Goal: Task Accomplishment & Management: Manage account settings

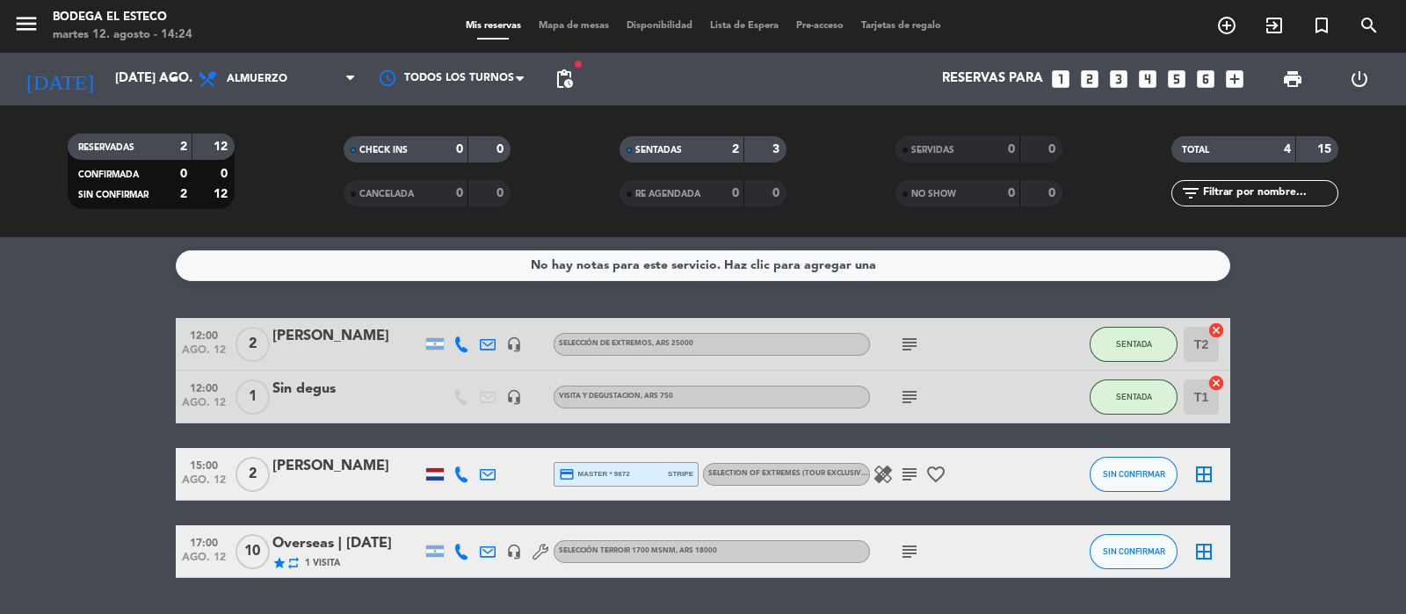
click at [905, 395] on icon "subject" at bounding box center [909, 397] width 21 height 21
click at [300, 82] on span "Almuerzo" at bounding box center [277, 79] width 176 height 39
click at [136, 67] on input "[DATE] ago." at bounding box center [191, 78] width 170 height 33
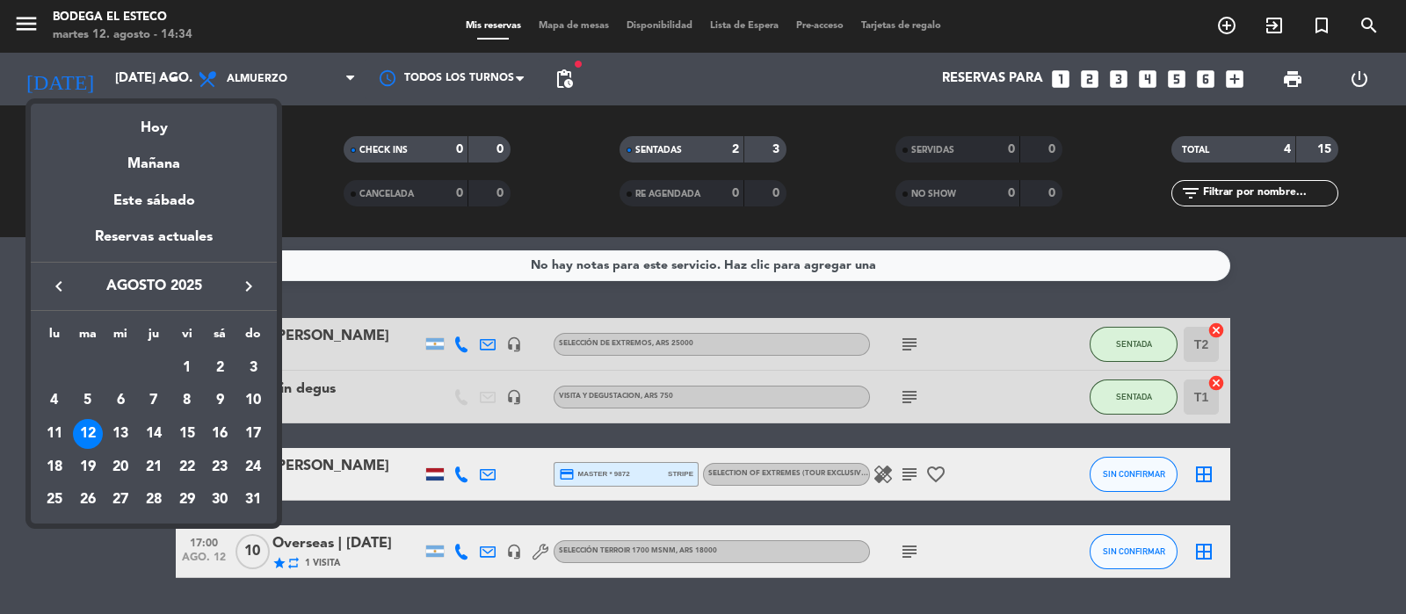
click at [255, 271] on div "keyboard_arrow_left agosto 2025 keyboard_arrow_right" at bounding box center [154, 286] width 246 height 49
click at [253, 276] on icon "keyboard_arrow_right" at bounding box center [248, 286] width 21 height 21
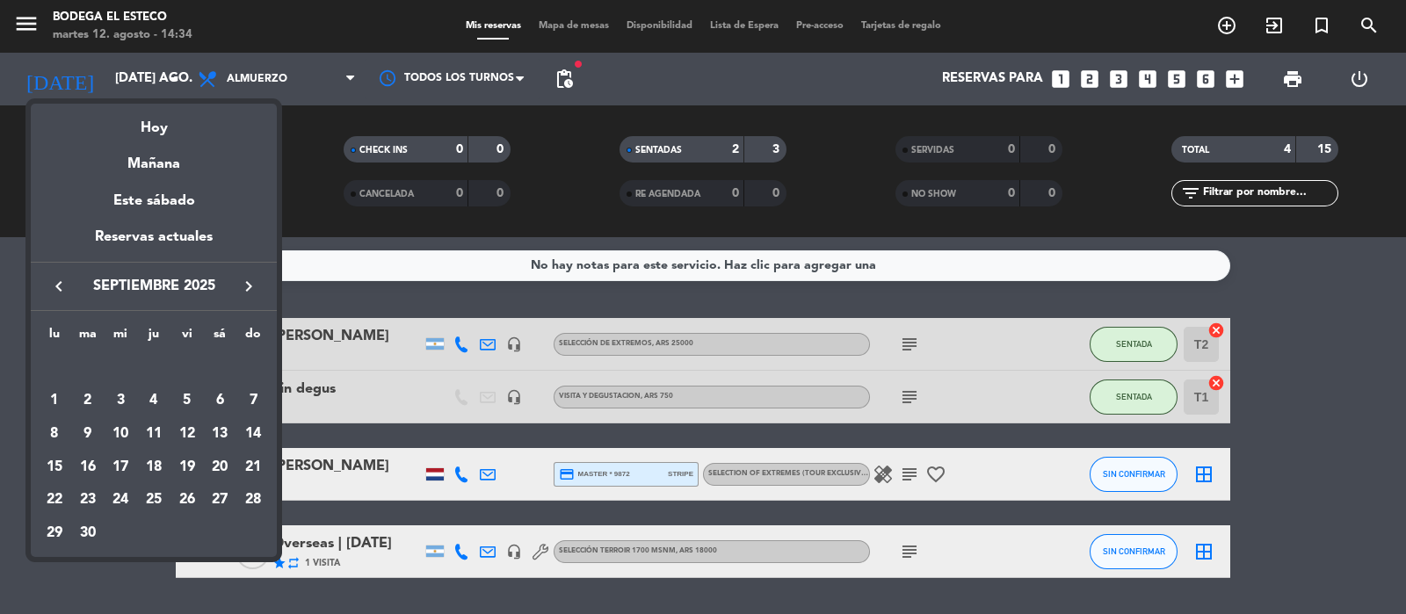
click at [253, 276] on icon "keyboard_arrow_right" at bounding box center [248, 286] width 21 height 21
click at [242, 287] on icon "keyboard_arrow_right" at bounding box center [248, 286] width 21 height 21
click at [220, 394] on div "6" at bounding box center [220, 401] width 30 height 30
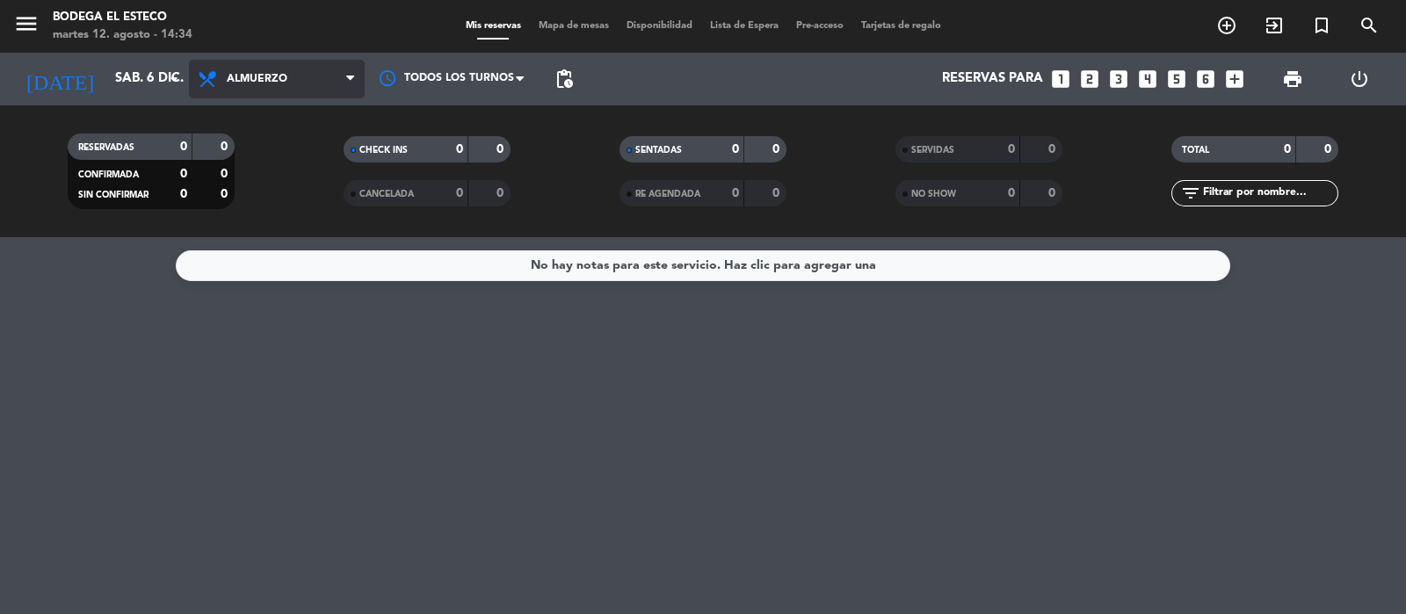
click at [231, 77] on span "Almuerzo" at bounding box center [257, 79] width 61 height 12
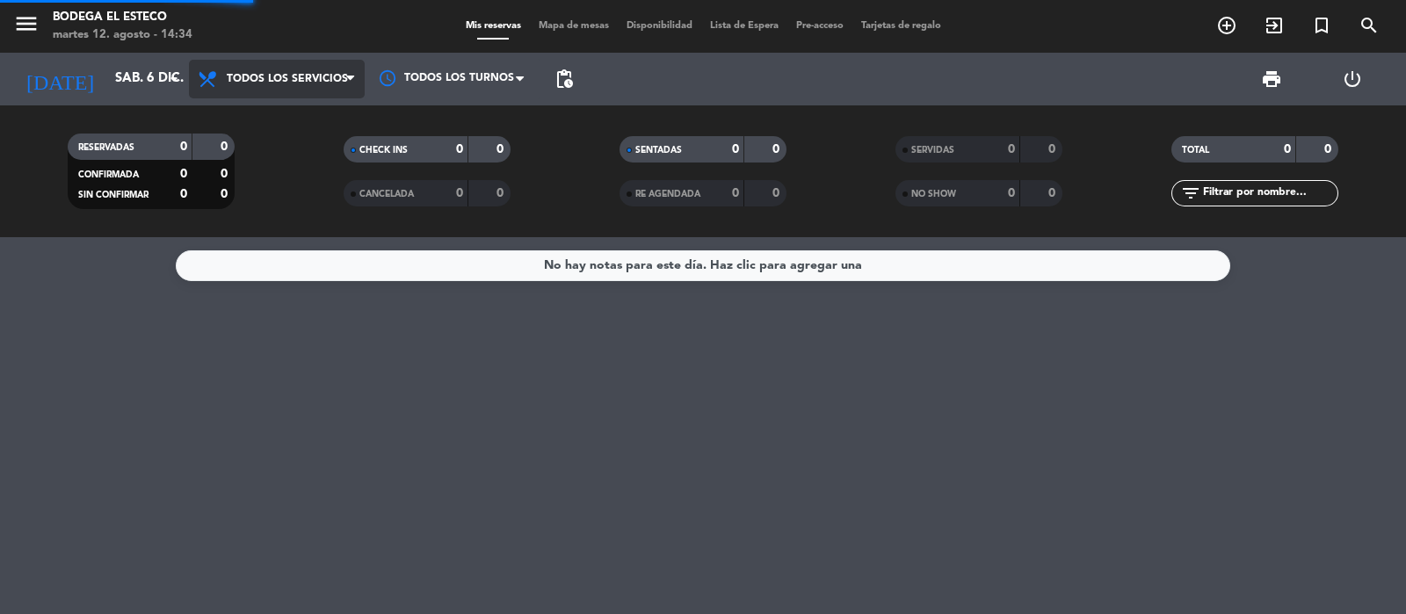
click at [269, 127] on div "menu Bodega El Esteco martes 12. agosto - 14:34 Mis reservas Mapa de mesas Disp…" at bounding box center [703, 118] width 1406 height 237
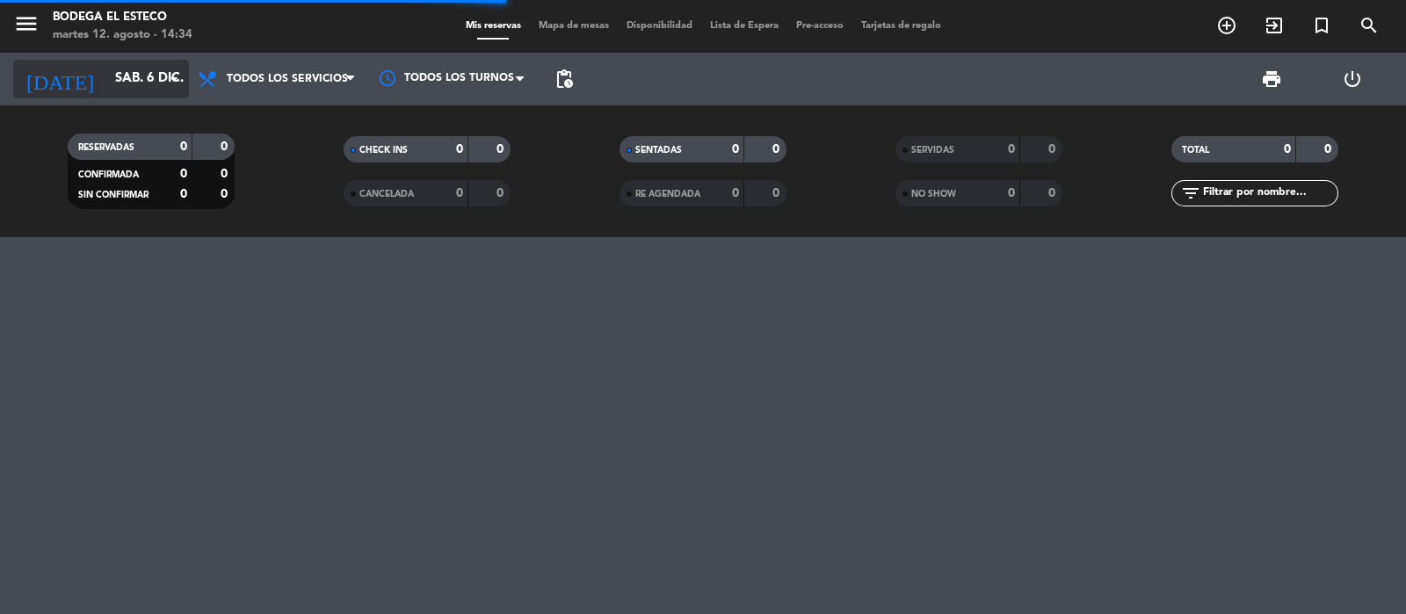
click at [149, 75] on input "sáb. 6 dic." at bounding box center [191, 78] width 170 height 33
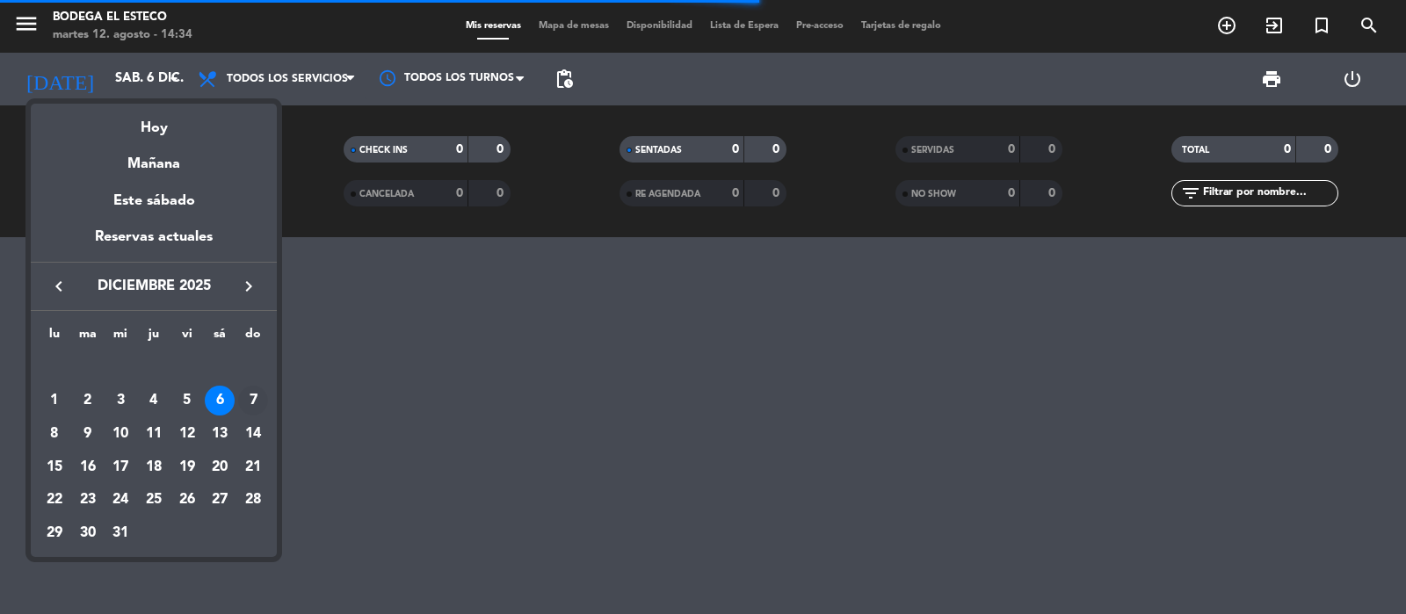
click at [255, 395] on div "7" at bounding box center [253, 401] width 30 height 30
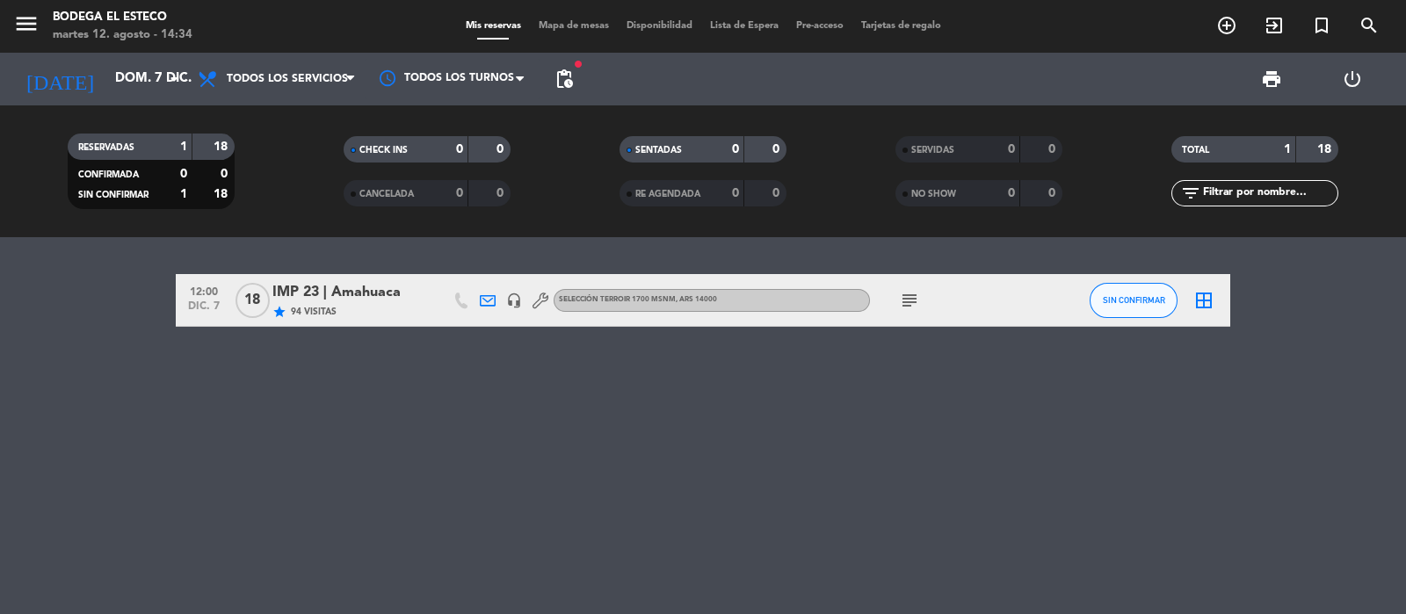
click at [915, 296] on icon "subject" at bounding box center [909, 300] width 21 height 21
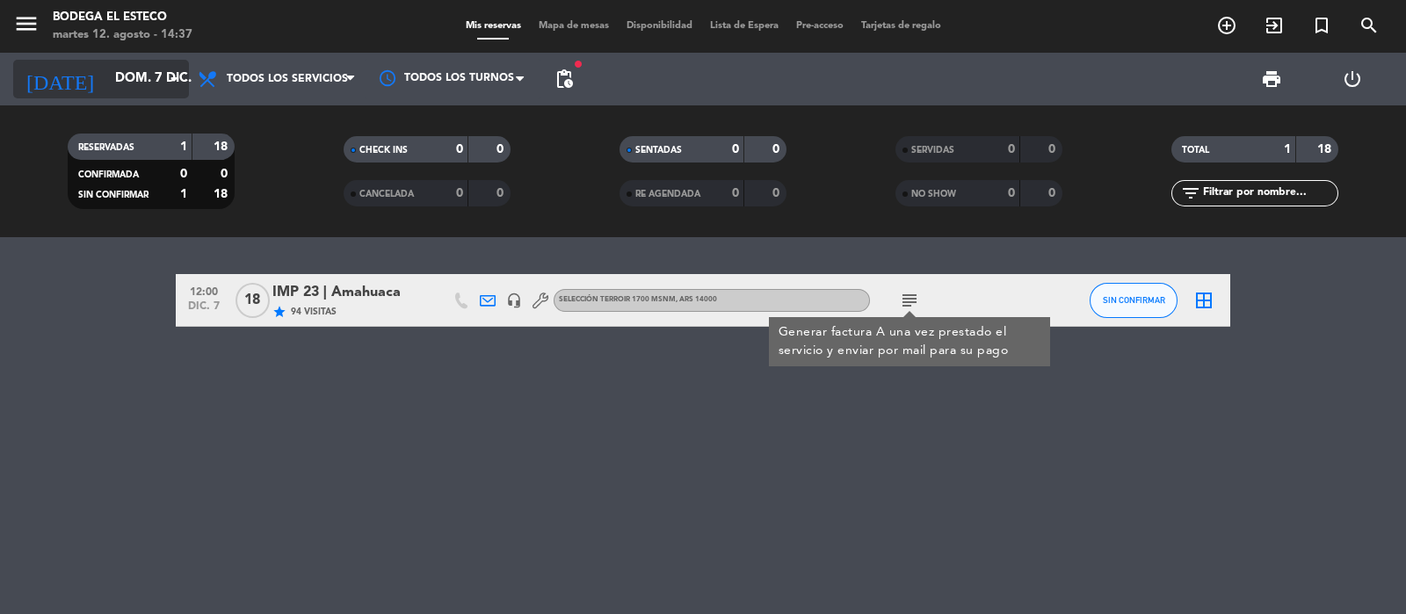
click at [151, 72] on input "dom. 7 dic." at bounding box center [191, 78] width 170 height 33
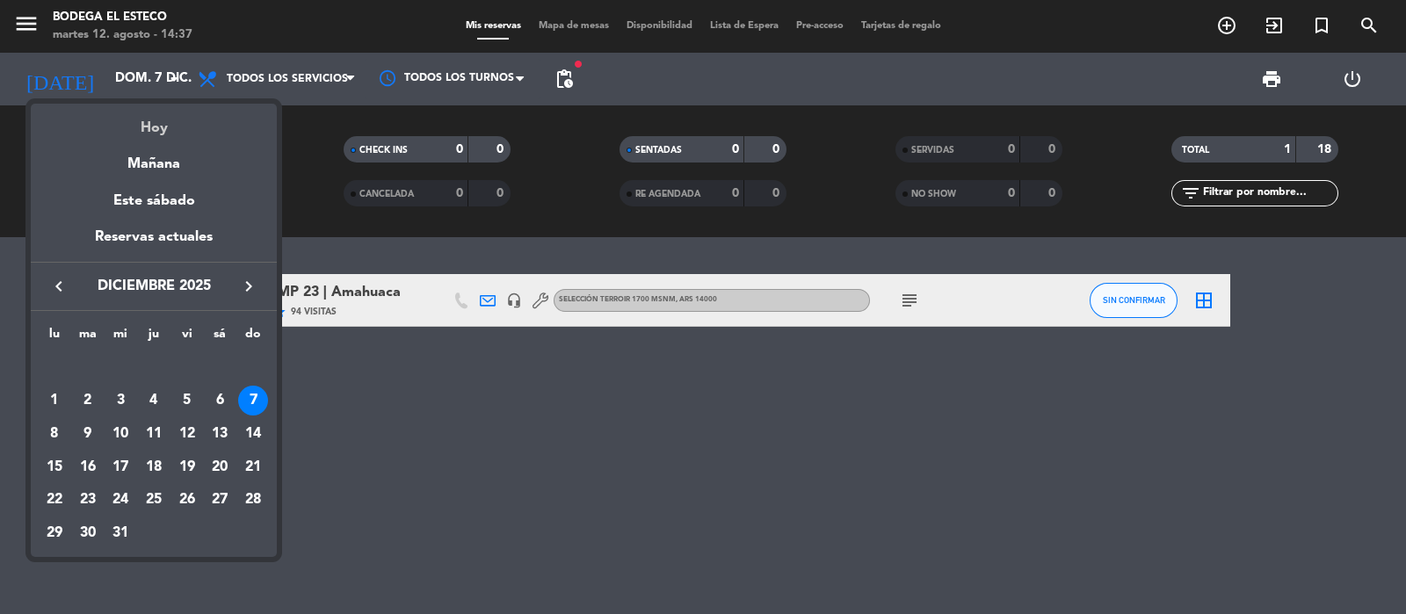
click at [154, 131] on div "Hoy" at bounding box center [154, 122] width 246 height 36
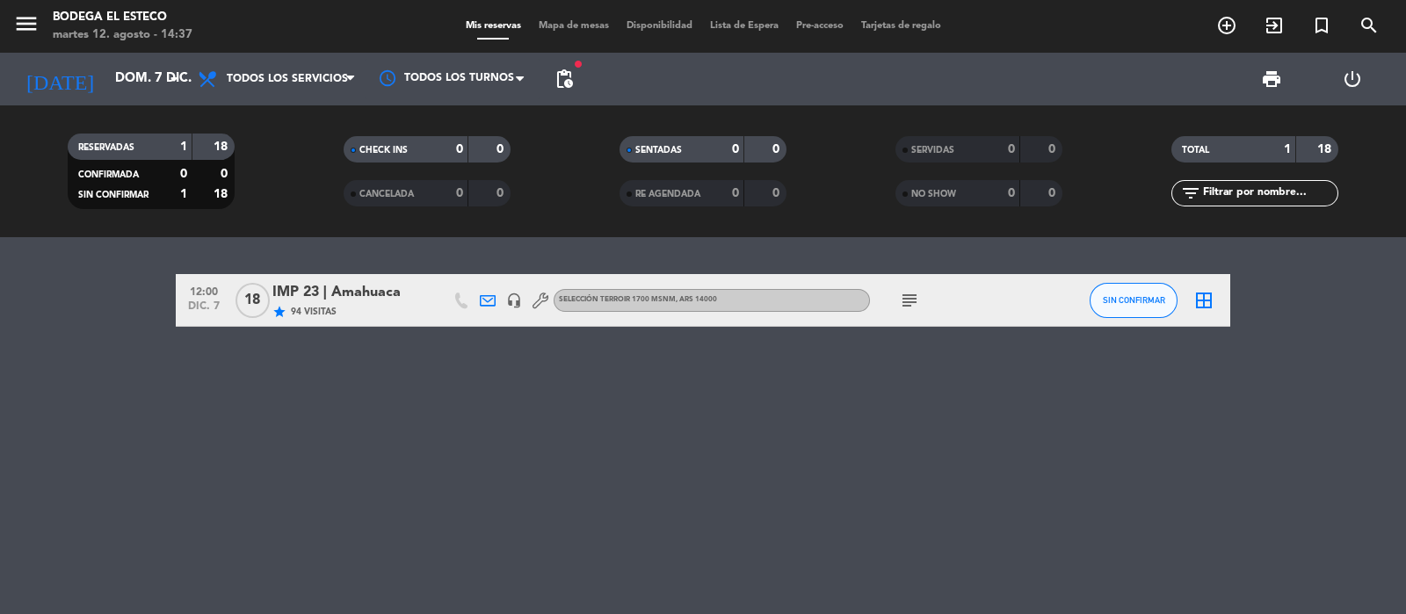
type input "[DATE] ago."
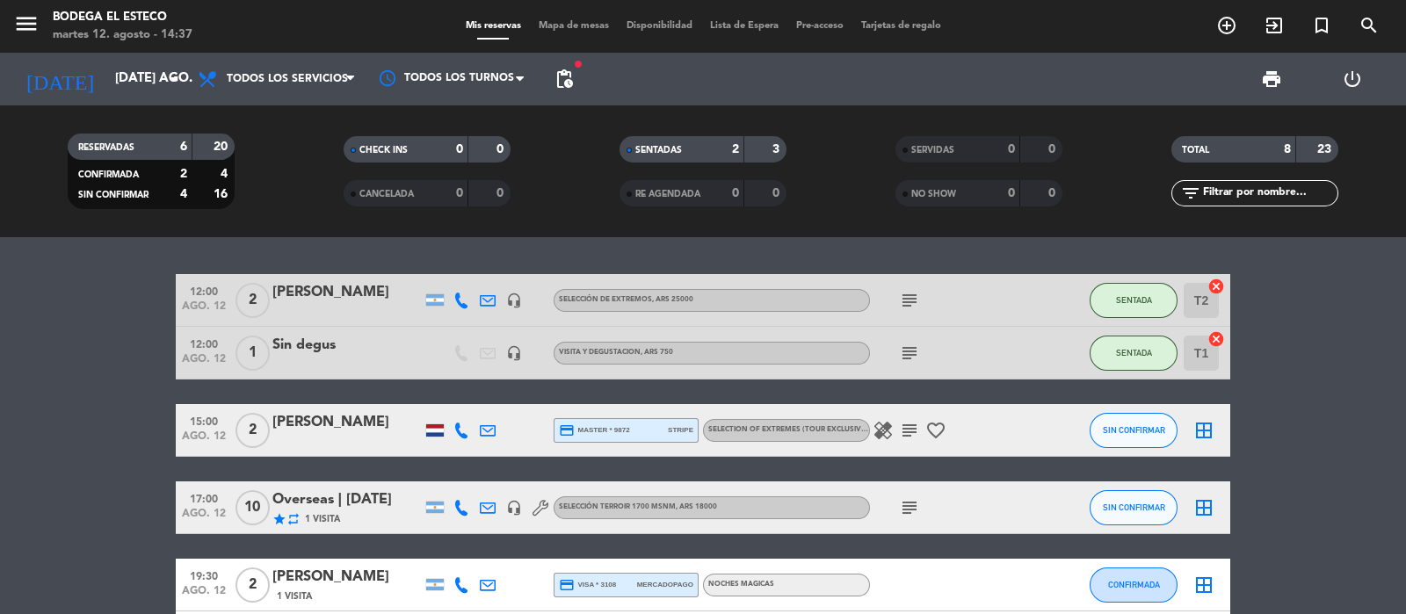
scroll to position [109, 0]
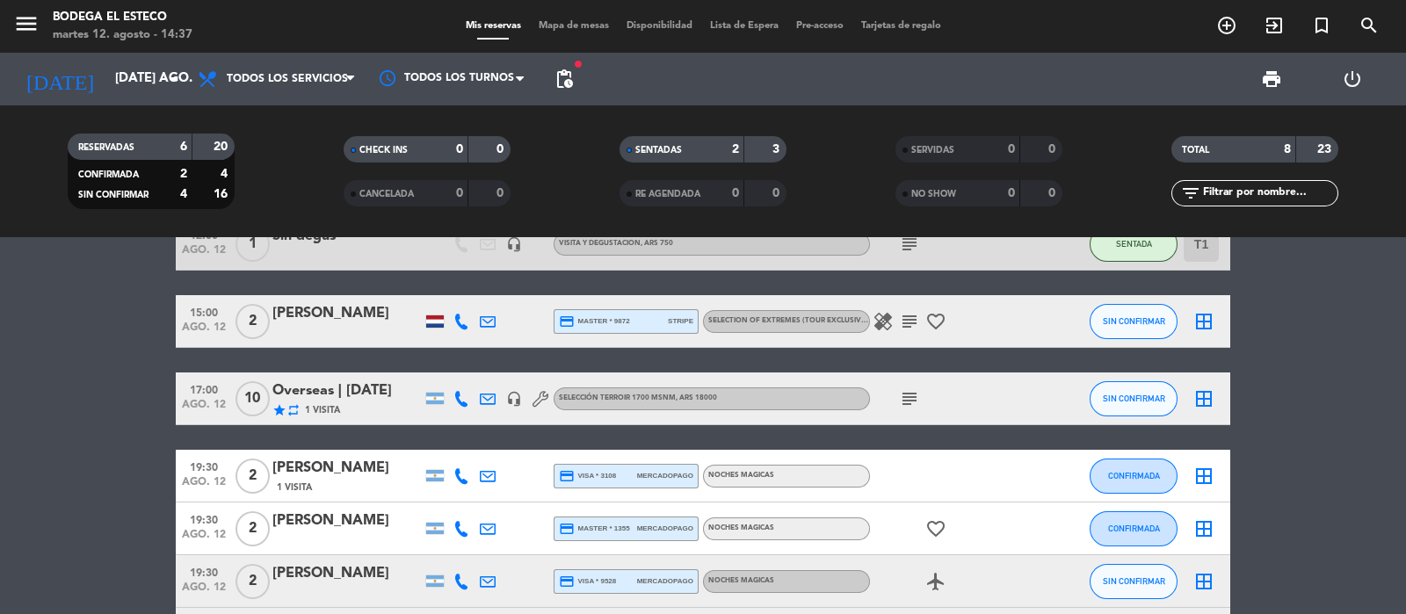
click at [907, 316] on icon "subject" at bounding box center [909, 321] width 21 height 21
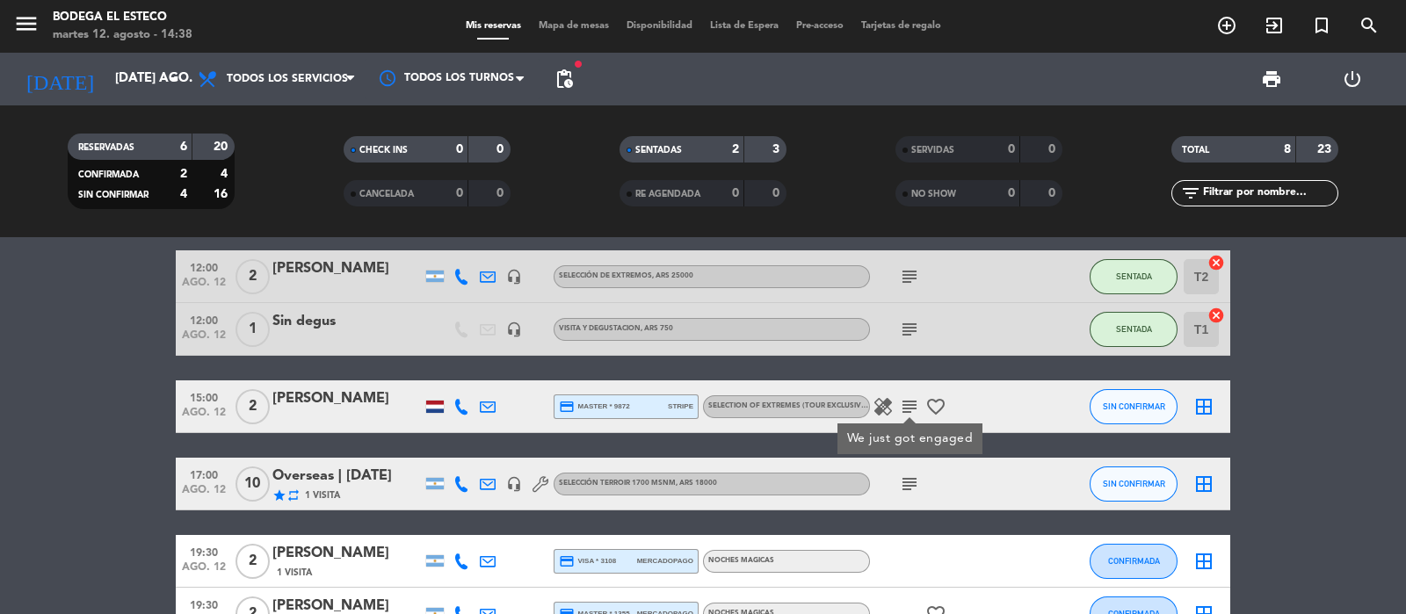
scroll to position [23, 0]
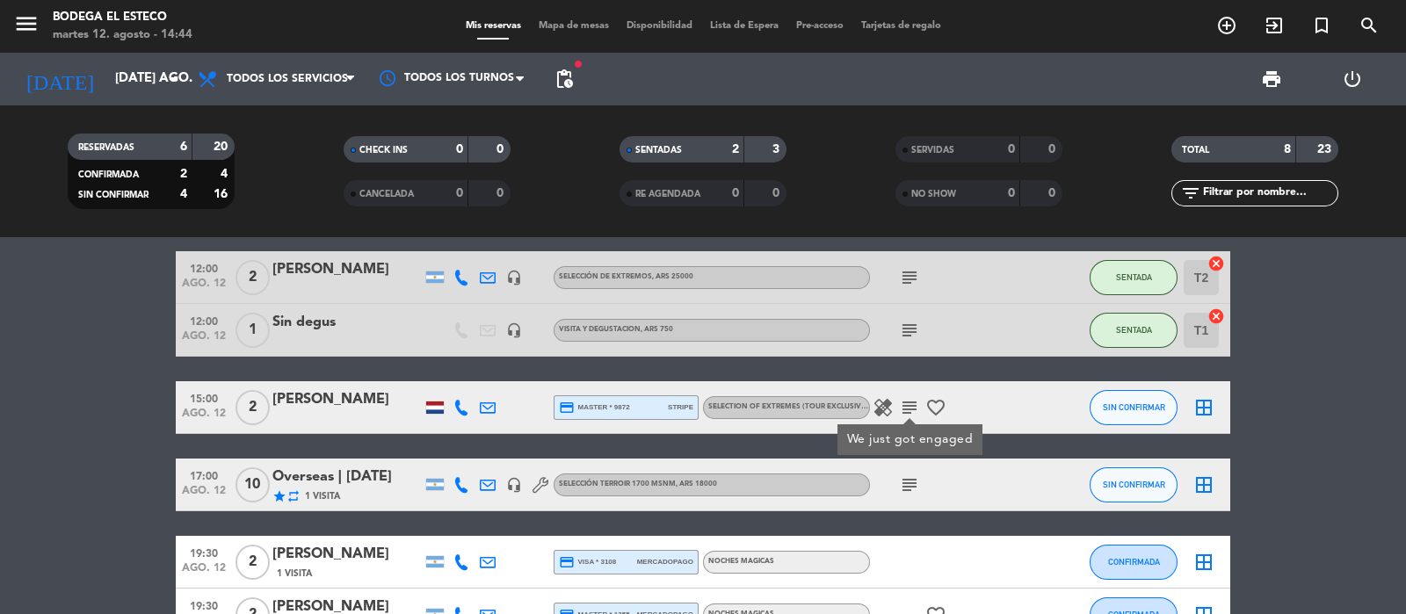
click at [908, 488] on icon "subject" at bounding box center [909, 484] width 21 height 21
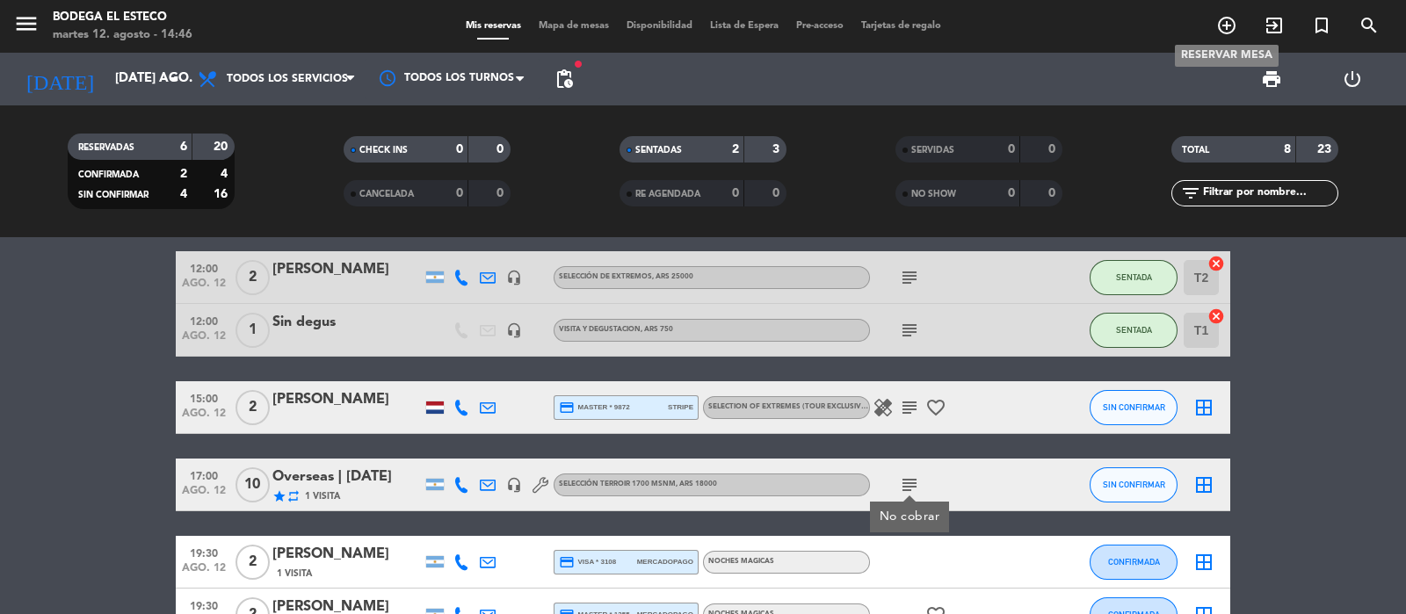
click at [1226, 23] on icon "add_circle_outline" at bounding box center [1226, 25] width 21 height 21
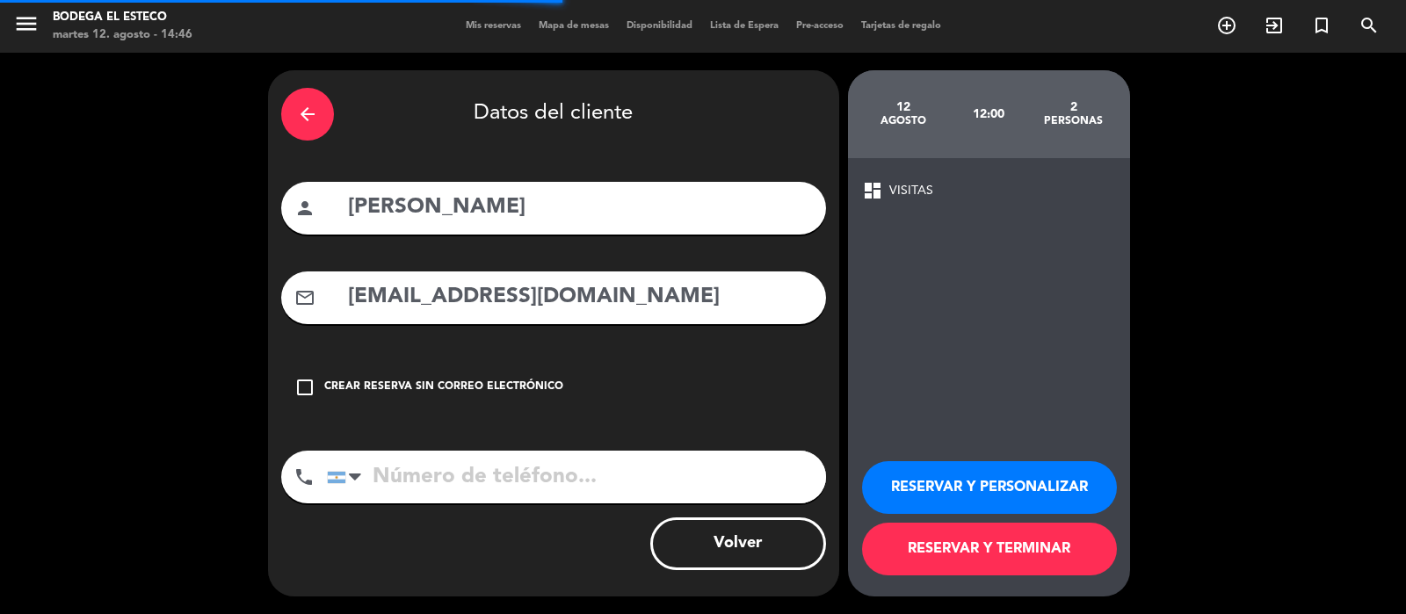
click at [293, 104] on div "arrow_back" at bounding box center [307, 114] width 53 height 53
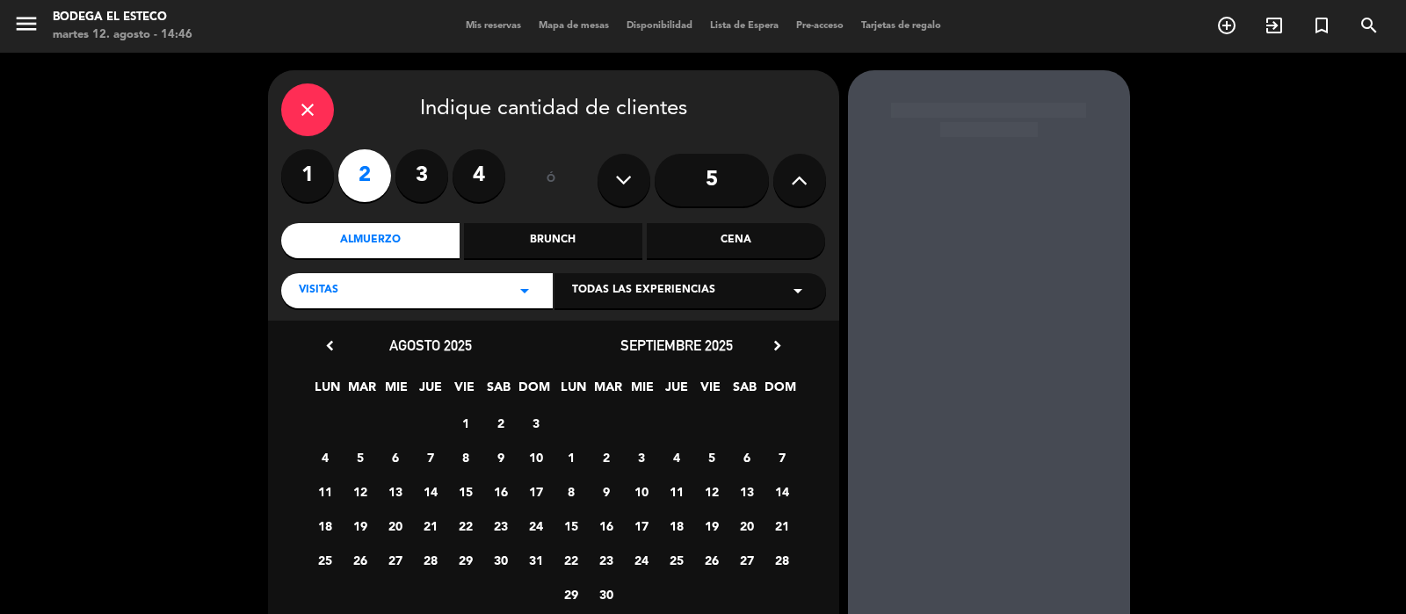
click at [312, 119] on icon "close" at bounding box center [307, 109] width 21 height 21
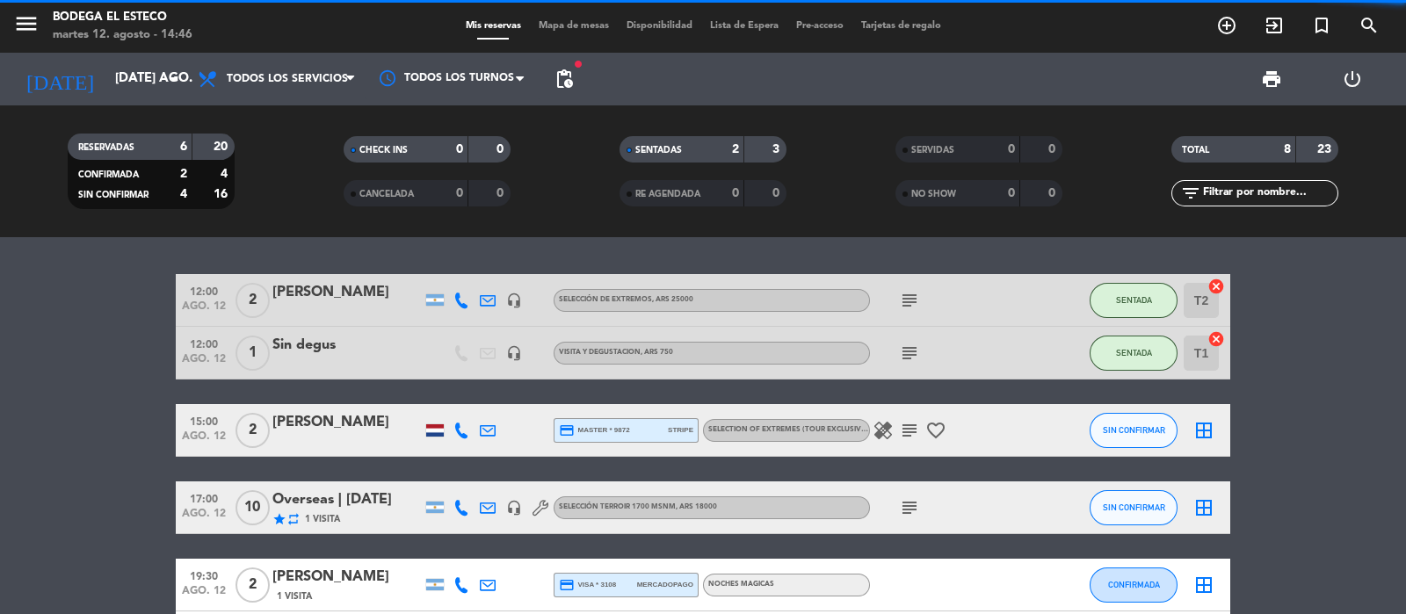
scroll to position [109, 0]
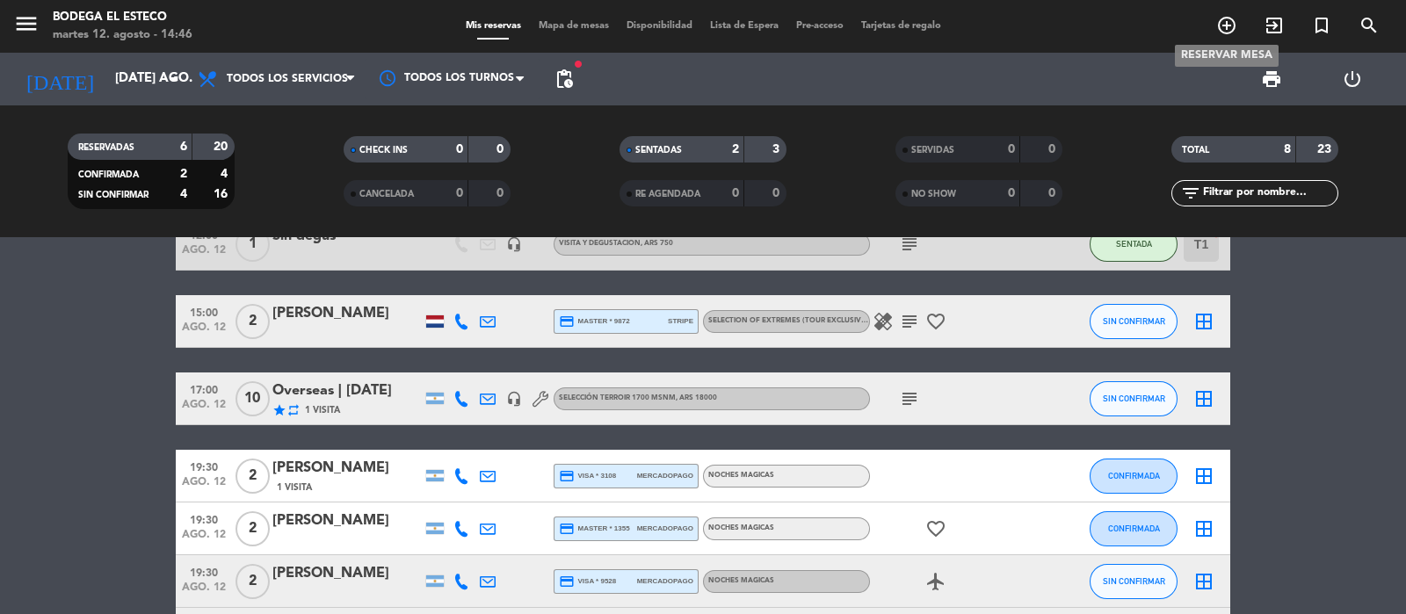
click at [1229, 28] on icon "add_circle_outline" at bounding box center [1226, 25] width 21 height 21
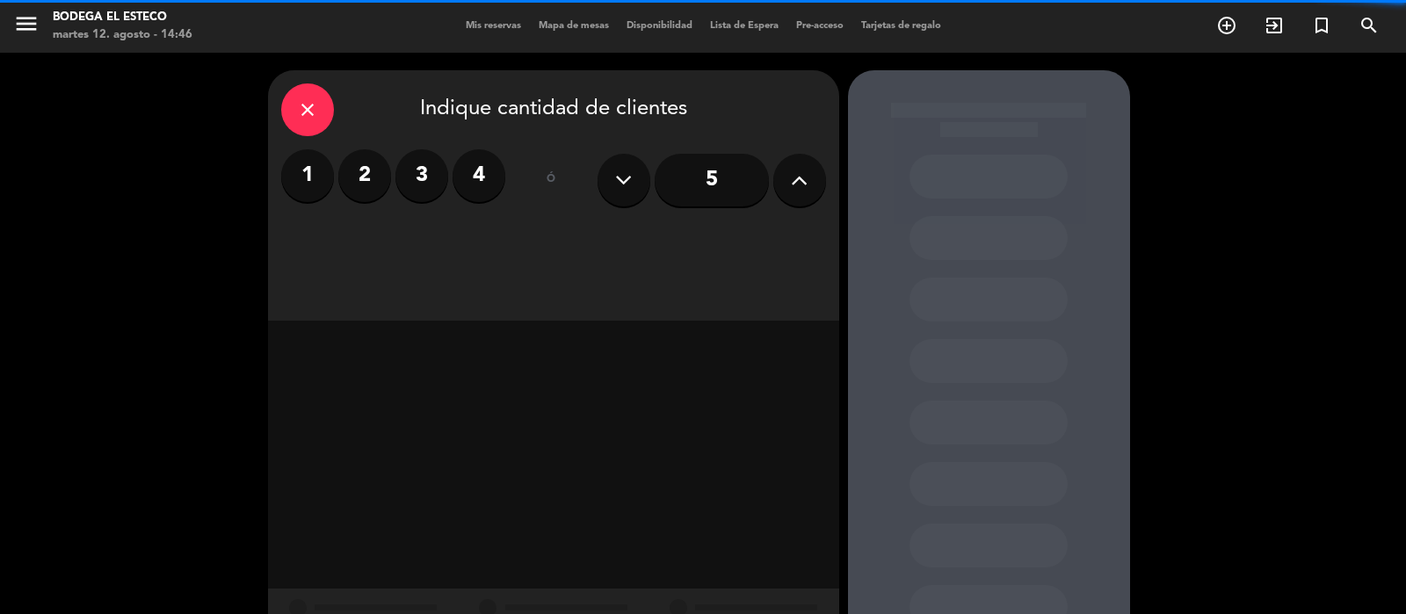
click at [369, 179] on label "2" at bounding box center [364, 175] width 53 height 53
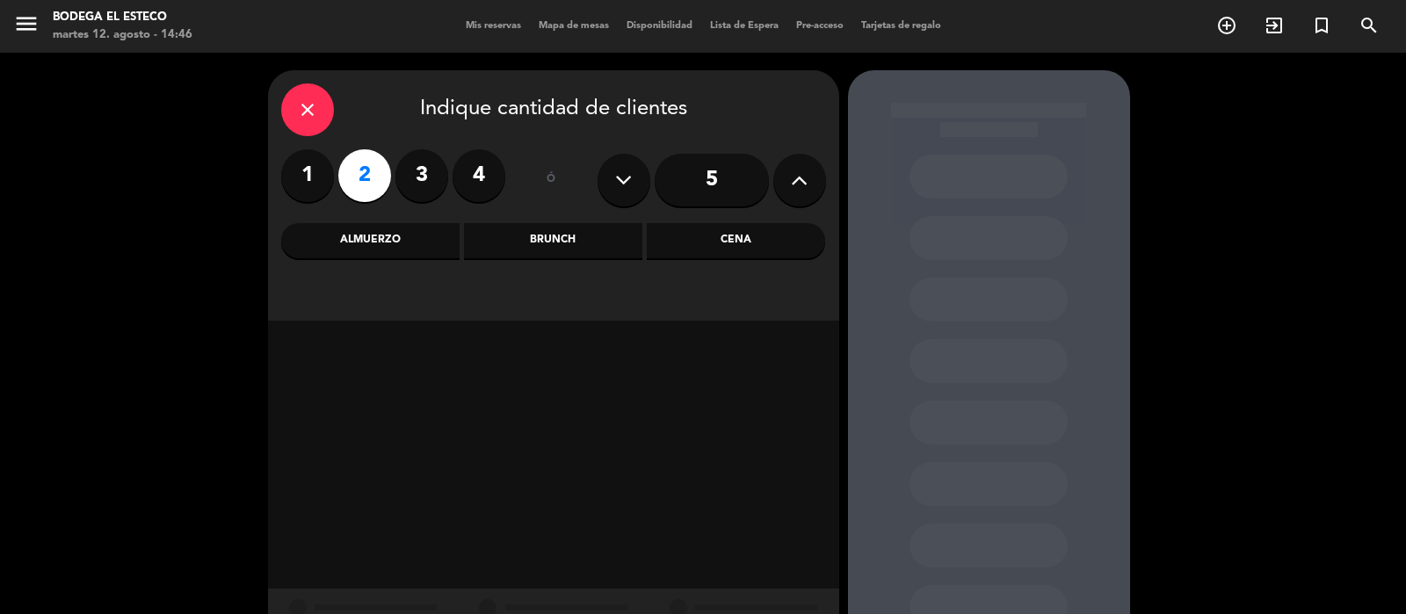
click at [347, 239] on div "Almuerzo" at bounding box center [370, 240] width 178 height 35
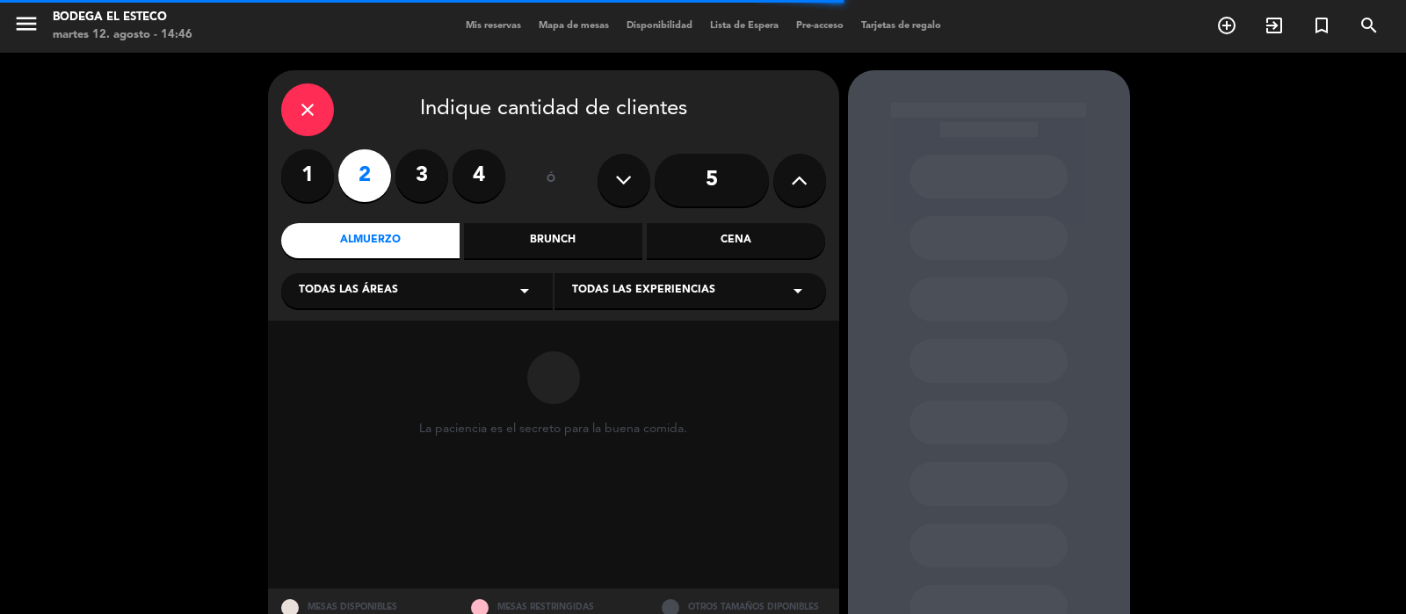
click at [466, 299] on div "Todas las áreas arrow_drop_down" at bounding box center [416, 290] width 271 height 35
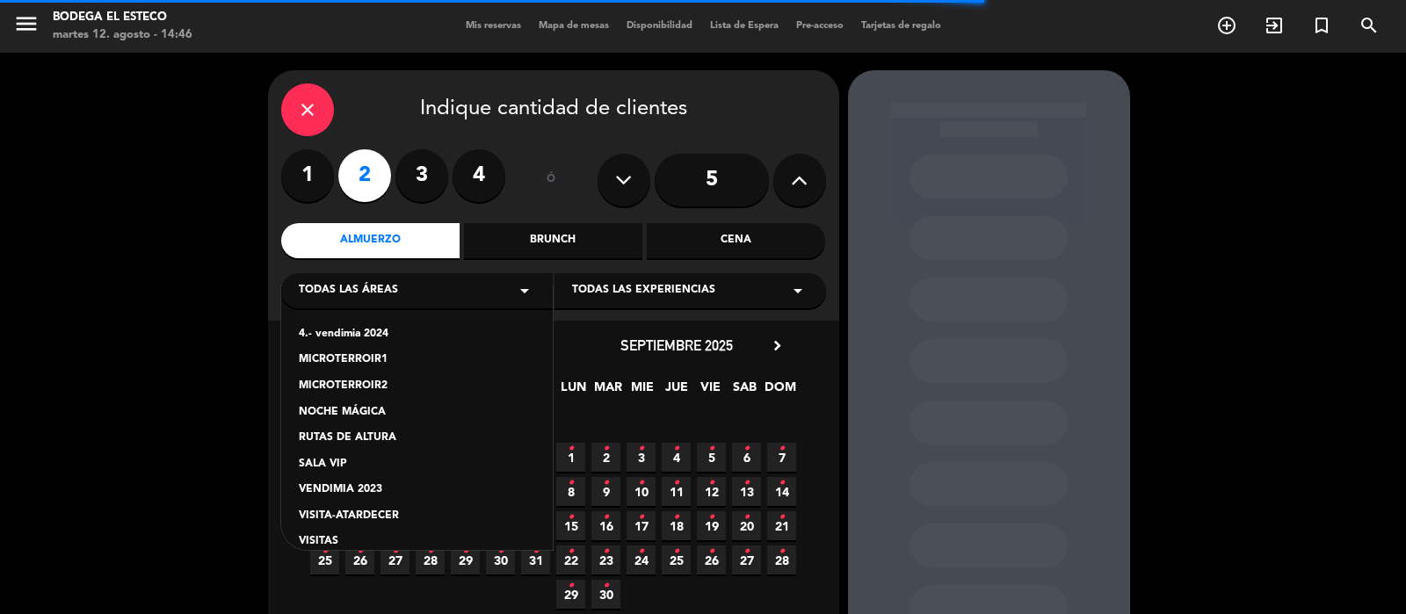
scroll to position [44, 0]
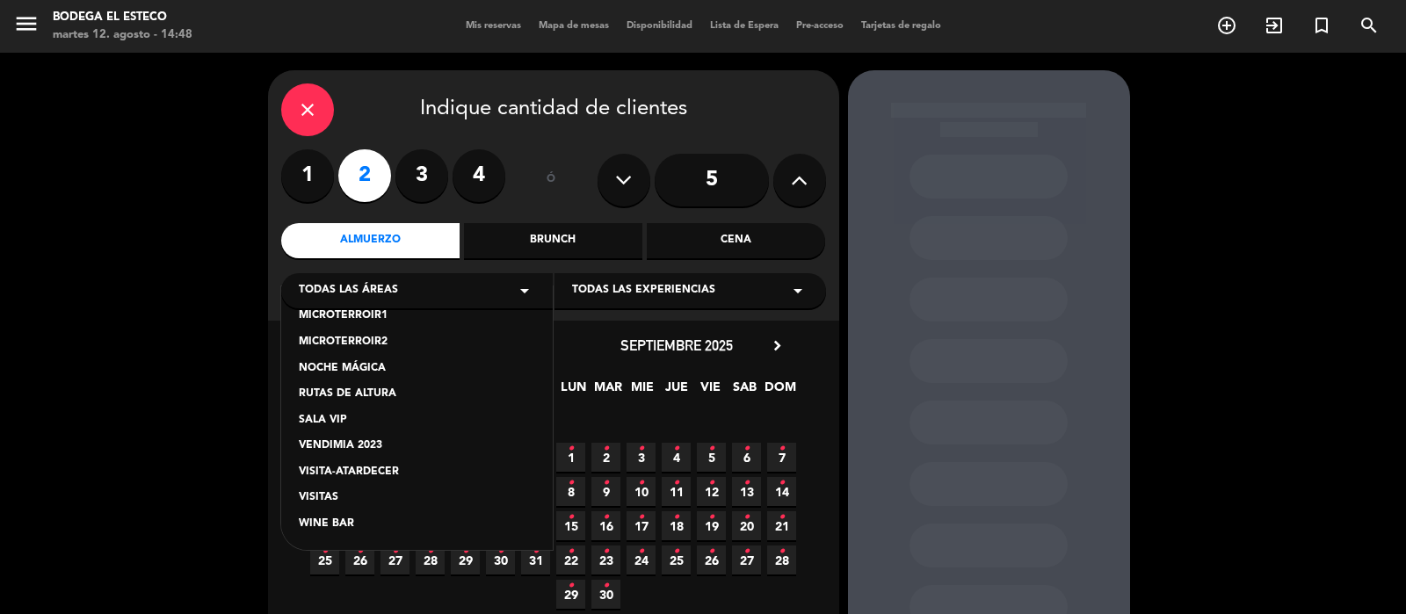
click at [308, 490] on div "VISITAS" at bounding box center [417, 498] width 236 height 18
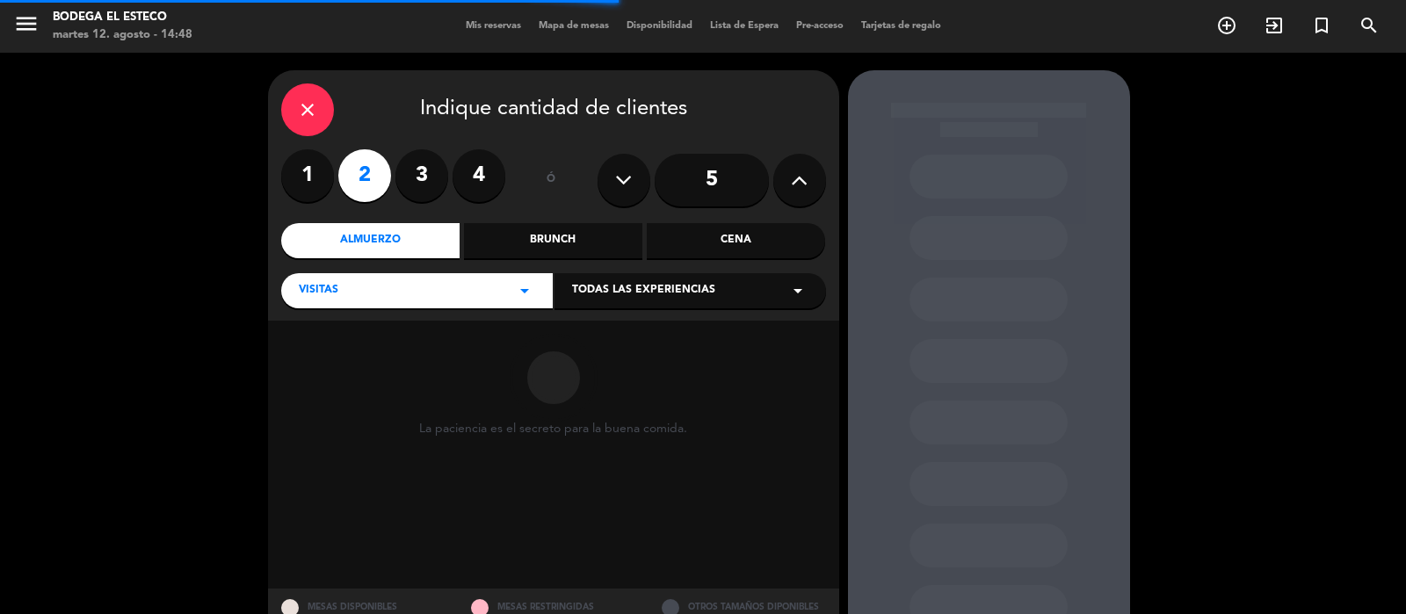
click at [796, 293] on icon "arrow_drop_down" at bounding box center [797, 290] width 21 height 21
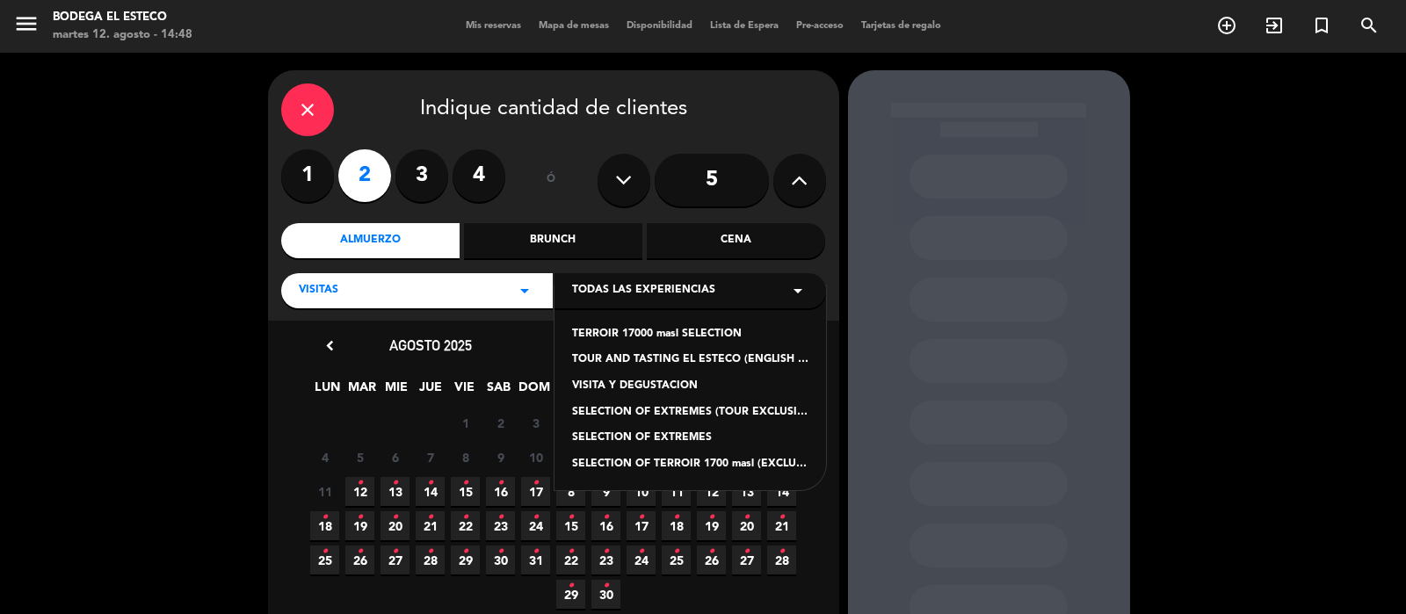
click at [688, 415] on div "SELECTION OF EXTREMES (TOUR EXCLUSIVO EN INGLÉS)" at bounding box center [690, 413] width 236 height 18
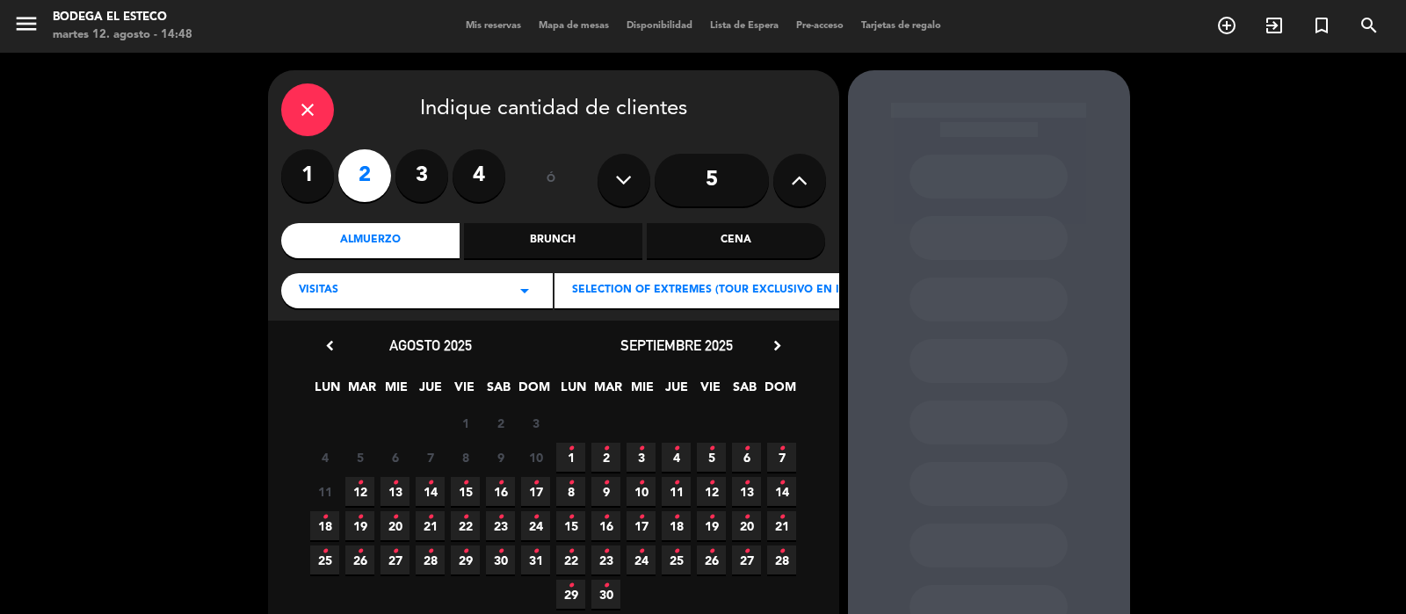
click at [361, 492] on icon "•" at bounding box center [360, 483] width 6 height 28
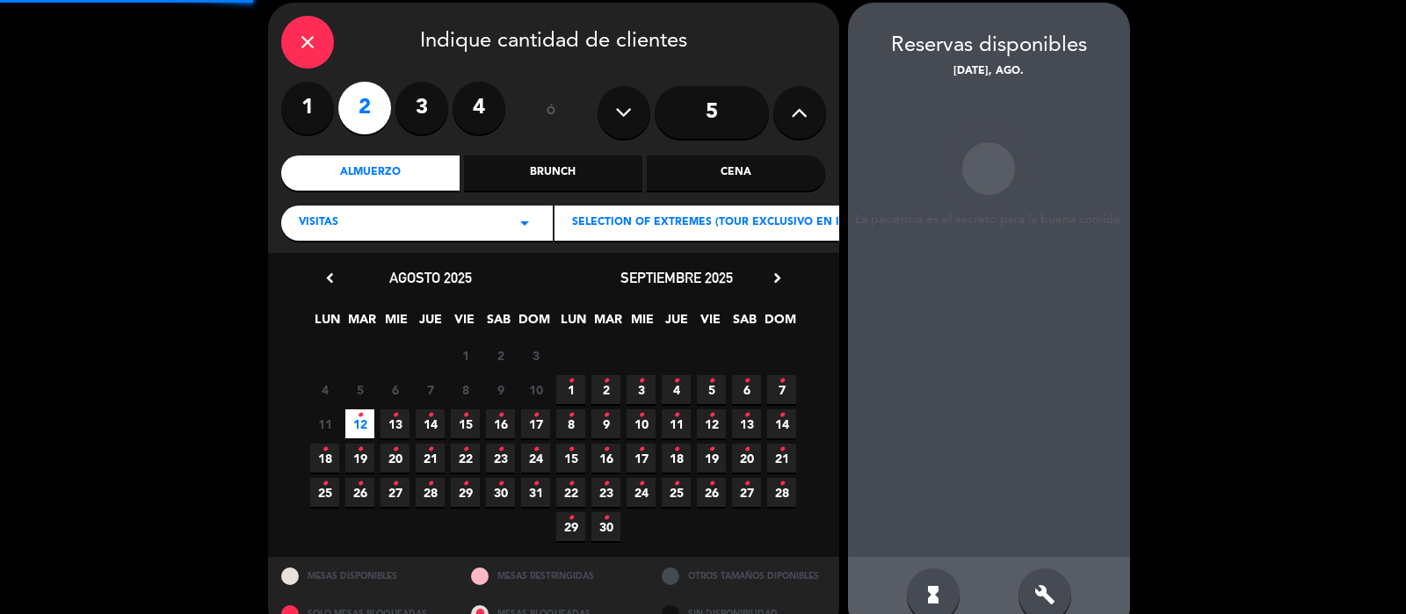
scroll to position [70, 0]
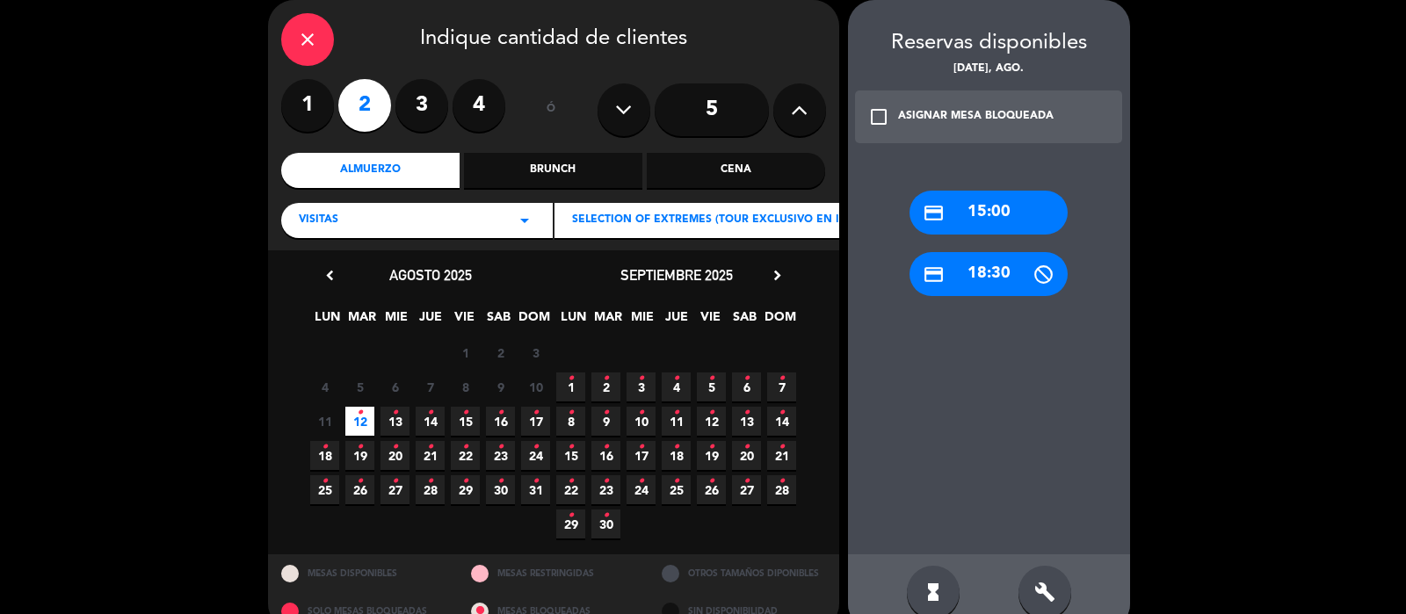
click at [1003, 214] on div "credit_card 15:00" at bounding box center [988, 213] width 158 height 44
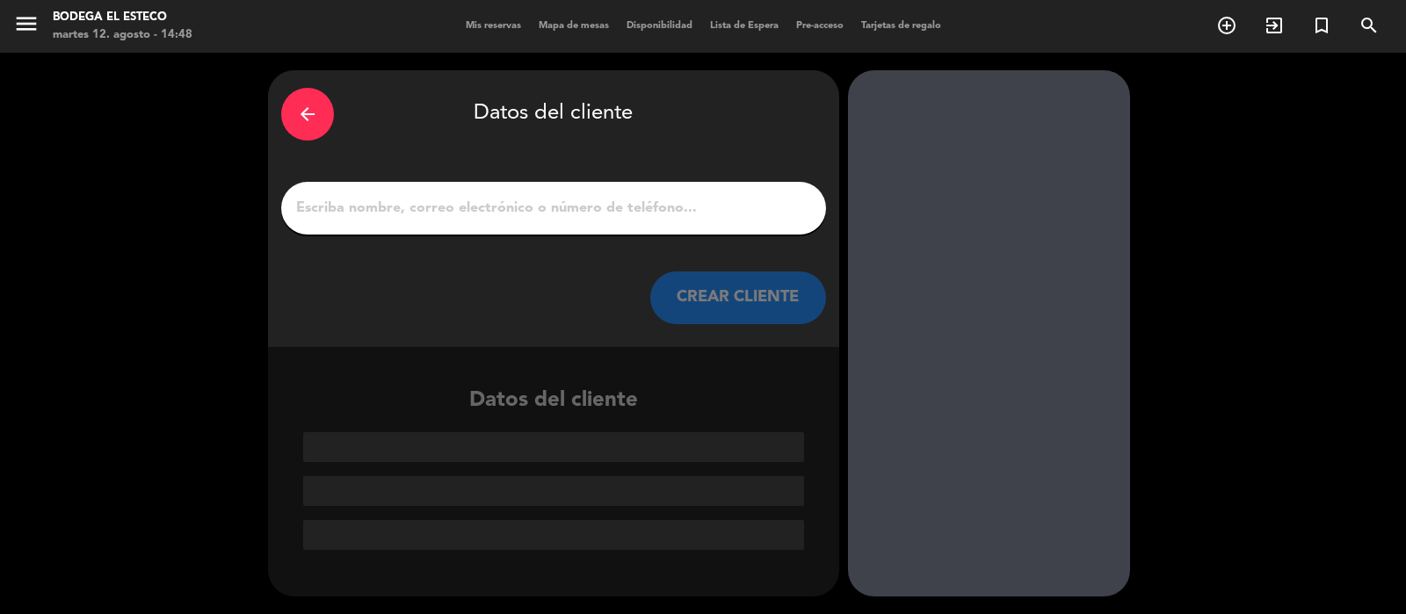
click at [554, 216] on input "1" at bounding box center [553, 208] width 518 height 25
click at [556, 217] on input "1" at bounding box center [553, 208] width 518 height 25
paste input "Djelid, Farid hab 11"
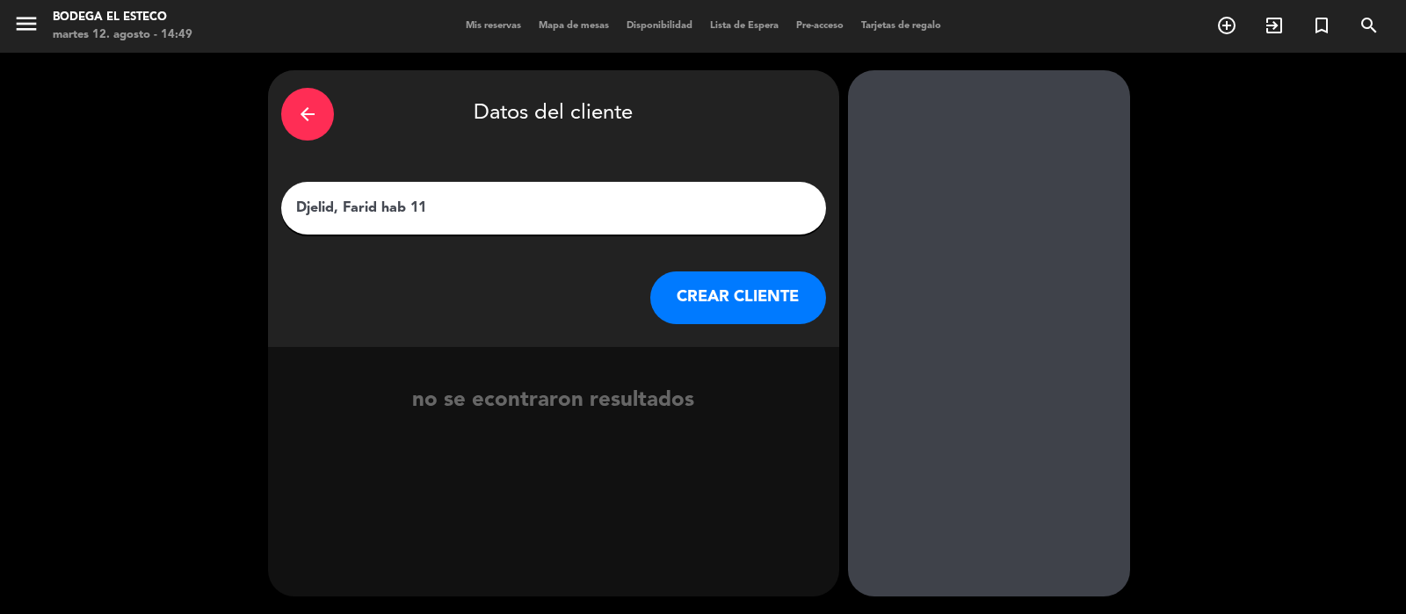
type input "Djelid, Farid hab 11"
click at [738, 301] on button "CREAR CLIENTE" at bounding box center [738, 297] width 176 height 53
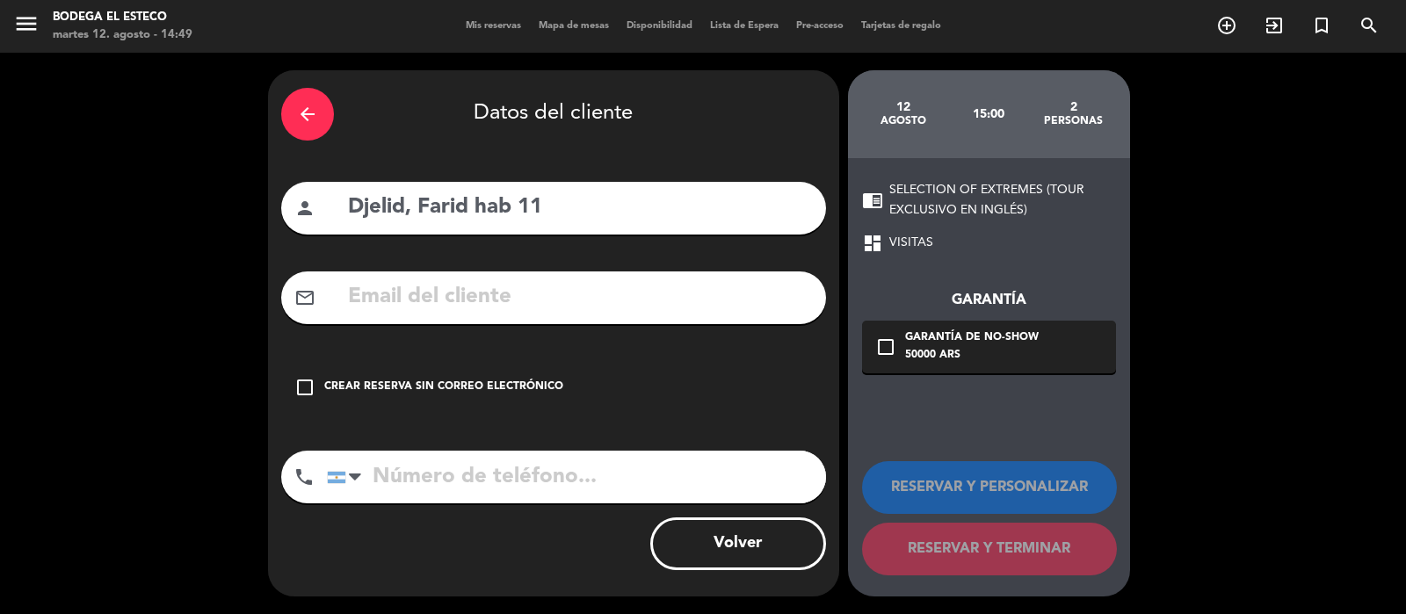
click at [303, 384] on icon "check_box_outline_blank" at bounding box center [304, 387] width 21 height 21
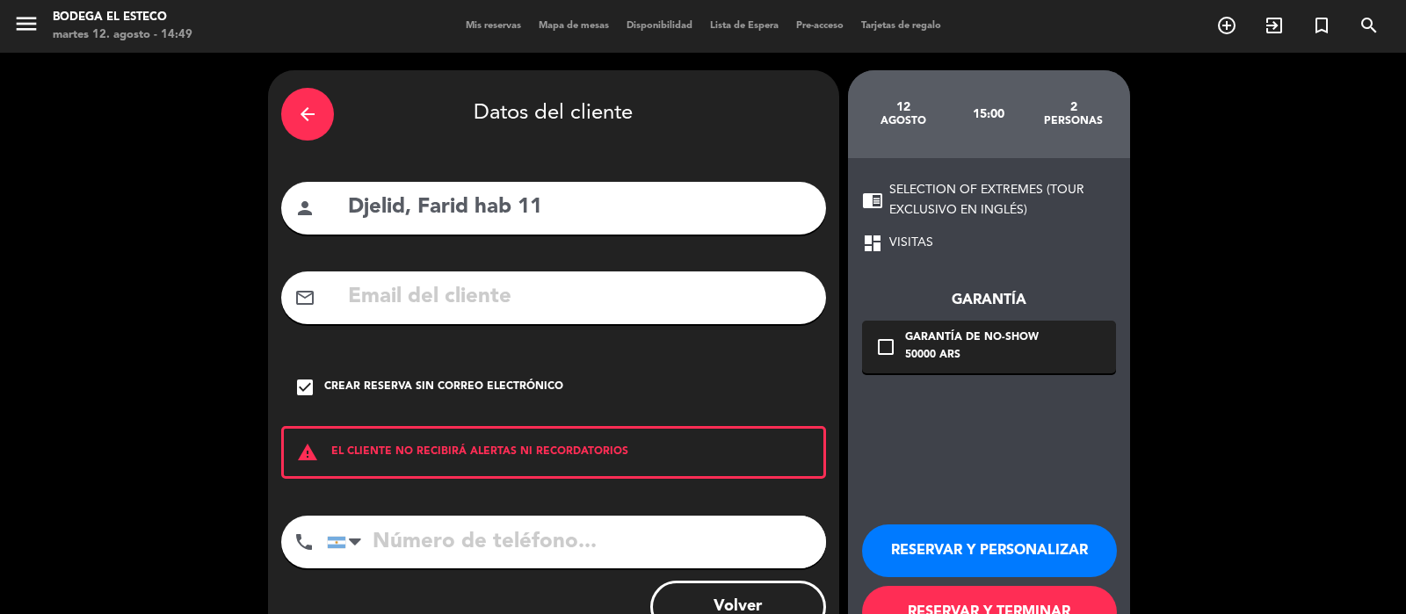
click at [988, 538] on button "RESERVAR Y PERSONALIZAR" at bounding box center [989, 550] width 255 height 53
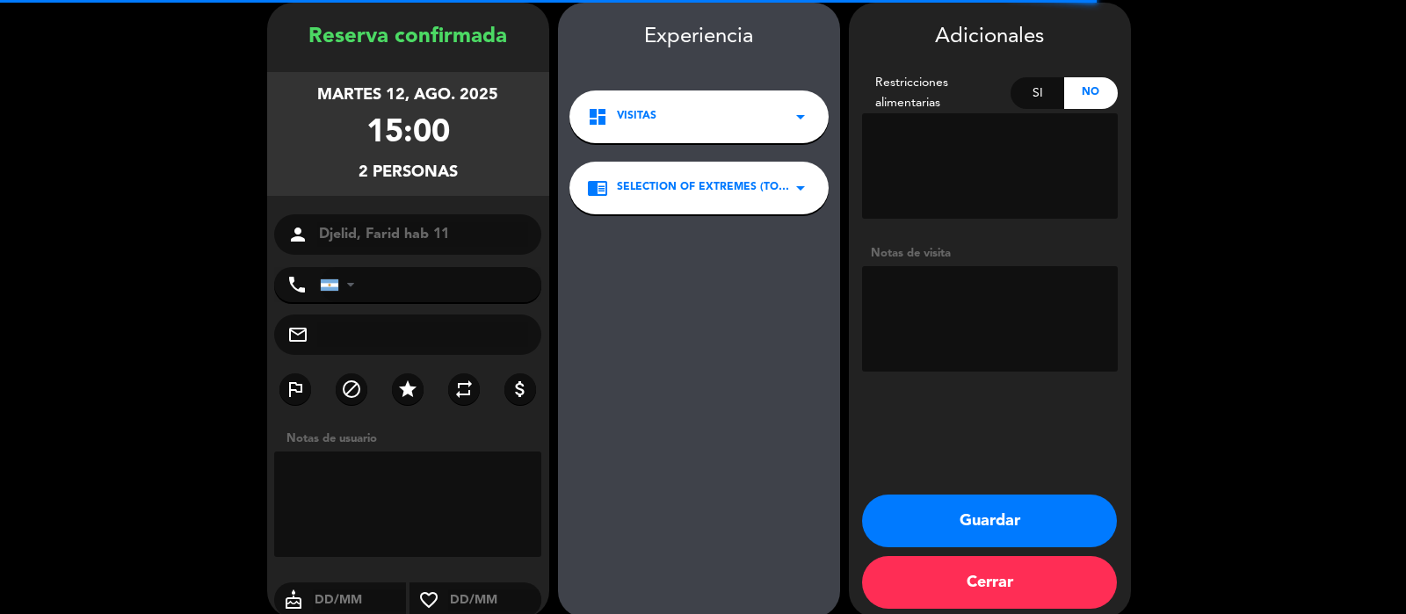
scroll to position [70, 0]
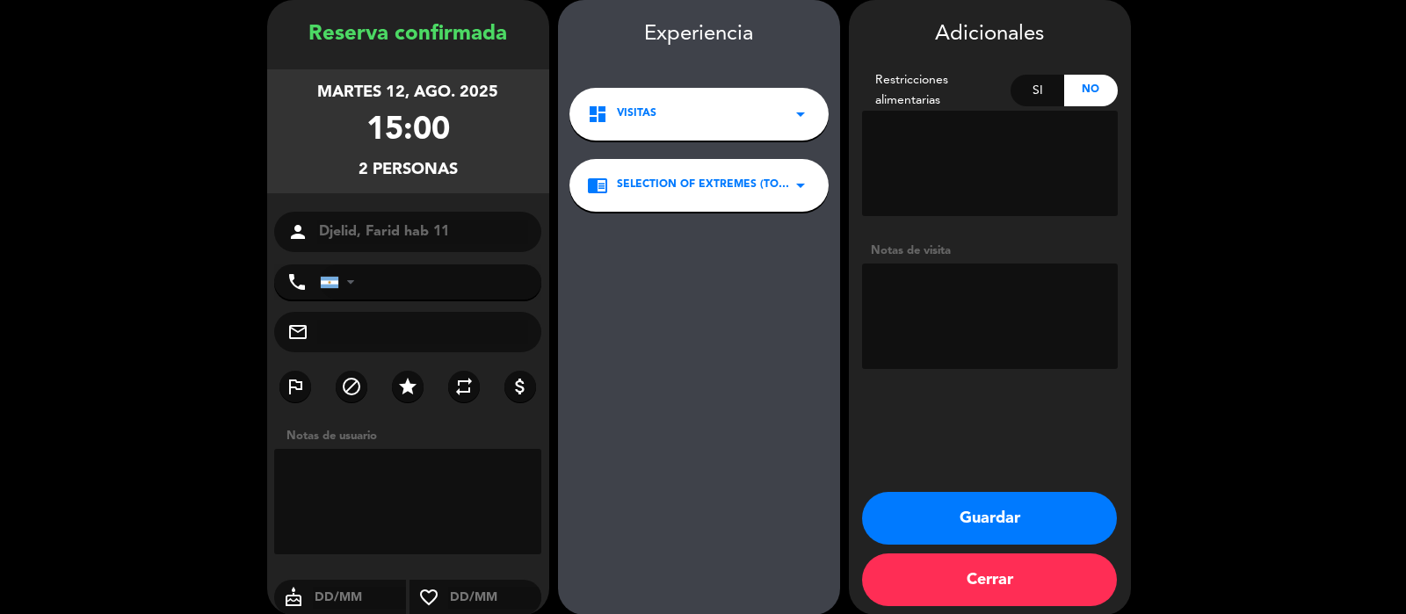
click at [928, 316] on textarea at bounding box center [990, 316] width 256 height 105
type textarea "hab 11"
click at [976, 514] on button "Guardar" at bounding box center [989, 518] width 255 height 53
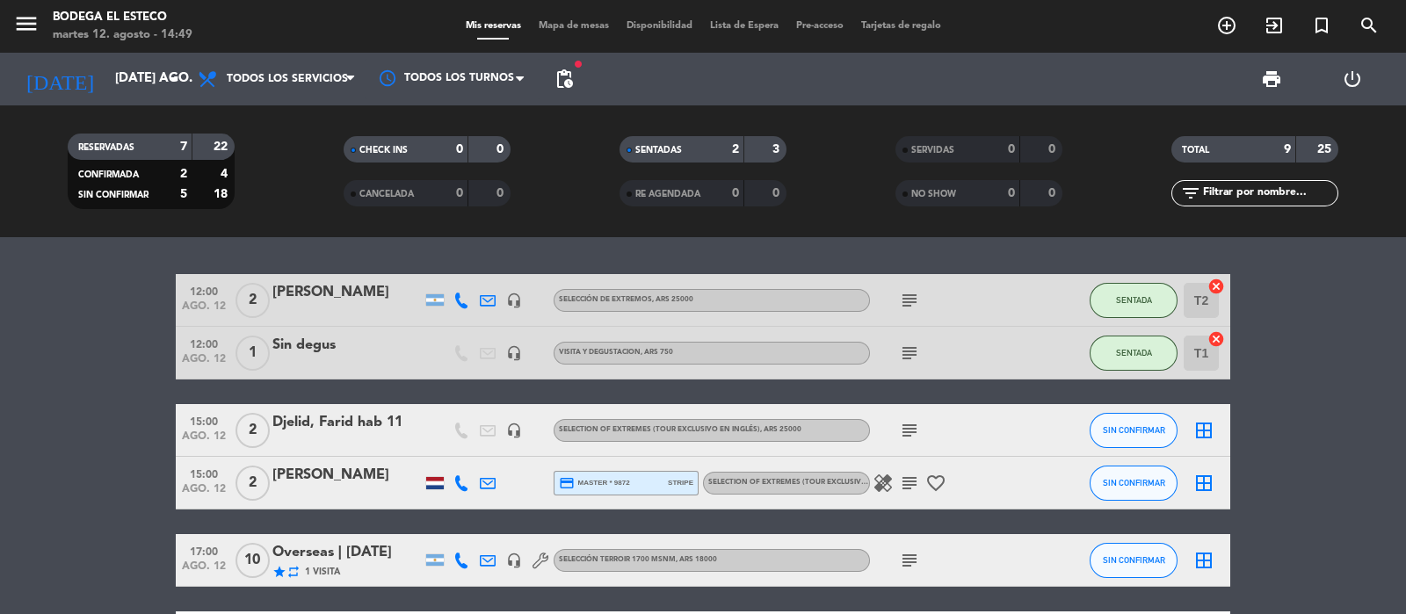
drag, startPoint x: 908, startPoint y: 424, endPoint x: 920, endPoint y: 427, distance: 11.7
click at [909, 425] on icon "subject" at bounding box center [909, 430] width 21 height 21
click at [1010, 433] on div "subject hab 11" at bounding box center [949, 430] width 158 height 52
click at [883, 482] on icon "healing" at bounding box center [882, 483] width 21 height 21
click at [988, 440] on div "subject" at bounding box center [949, 430] width 158 height 52
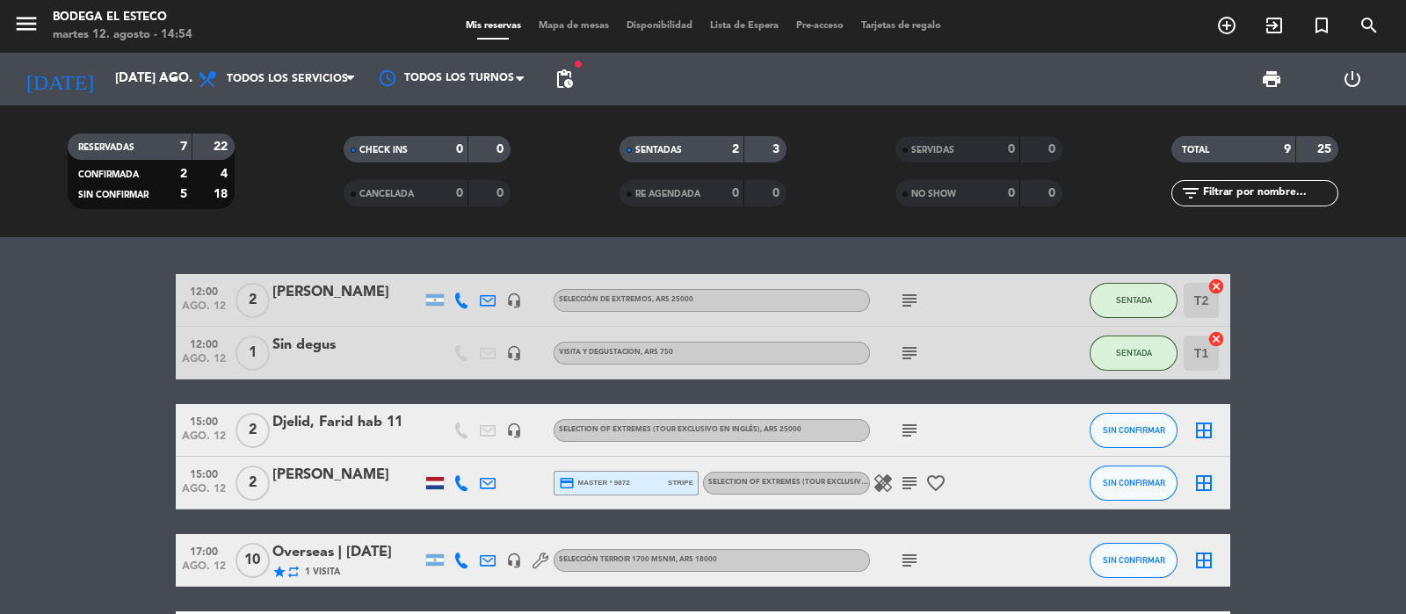
click at [901, 481] on icon "subject" at bounding box center [909, 483] width 21 height 21
click at [483, 477] on icon at bounding box center [488, 483] width 16 height 16
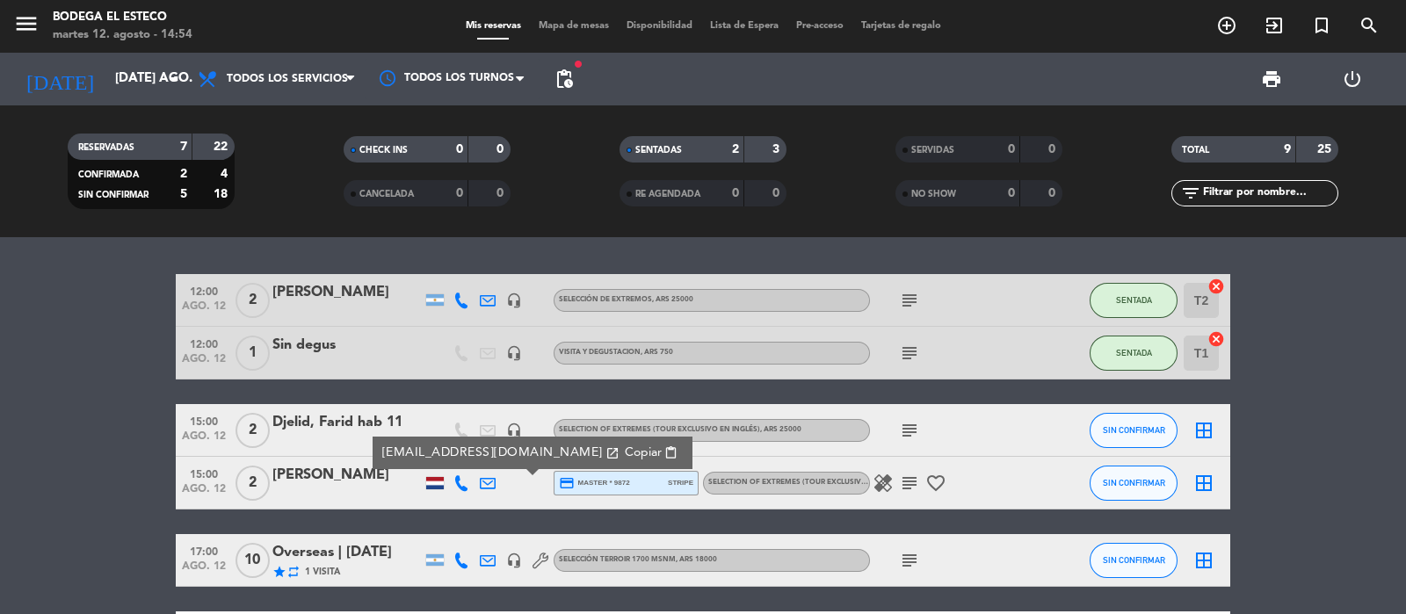
click at [625, 454] on span "Copiar" at bounding box center [643, 453] width 37 height 18
click at [439, 483] on div at bounding box center [435, 483] width 18 height 12
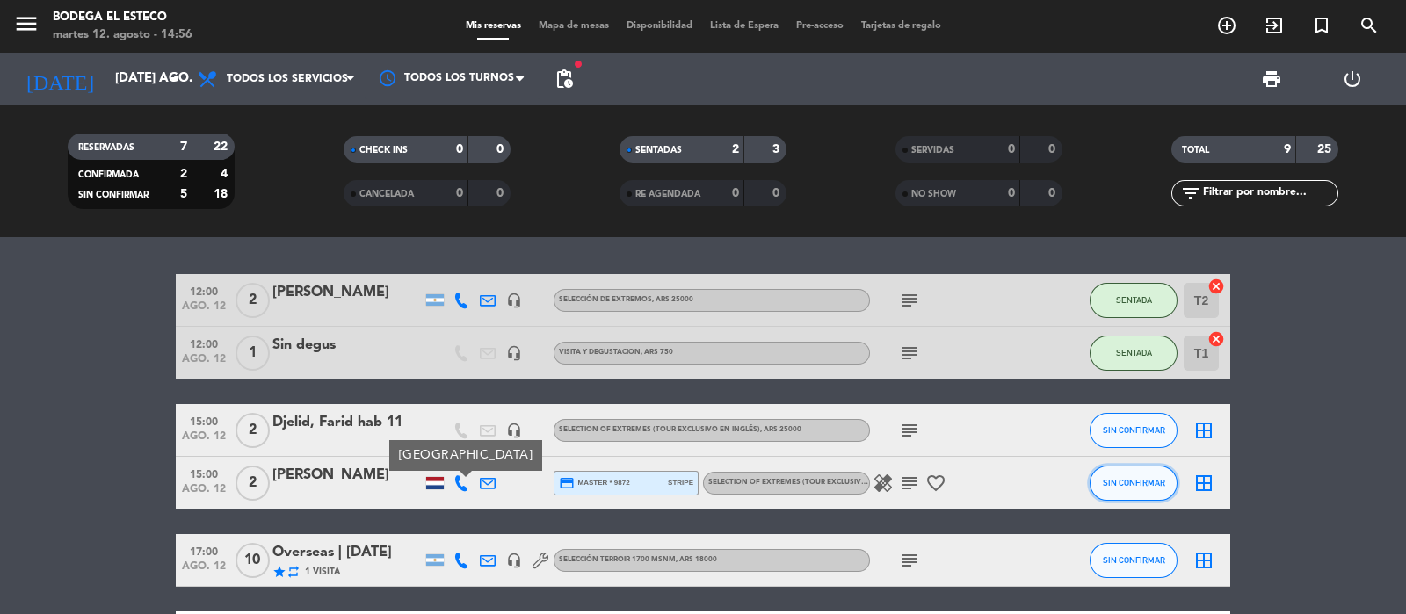
click at [1116, 482] on span "SIN CONFIRMAR" at bounding box center [1134, 483] width 62 height 10
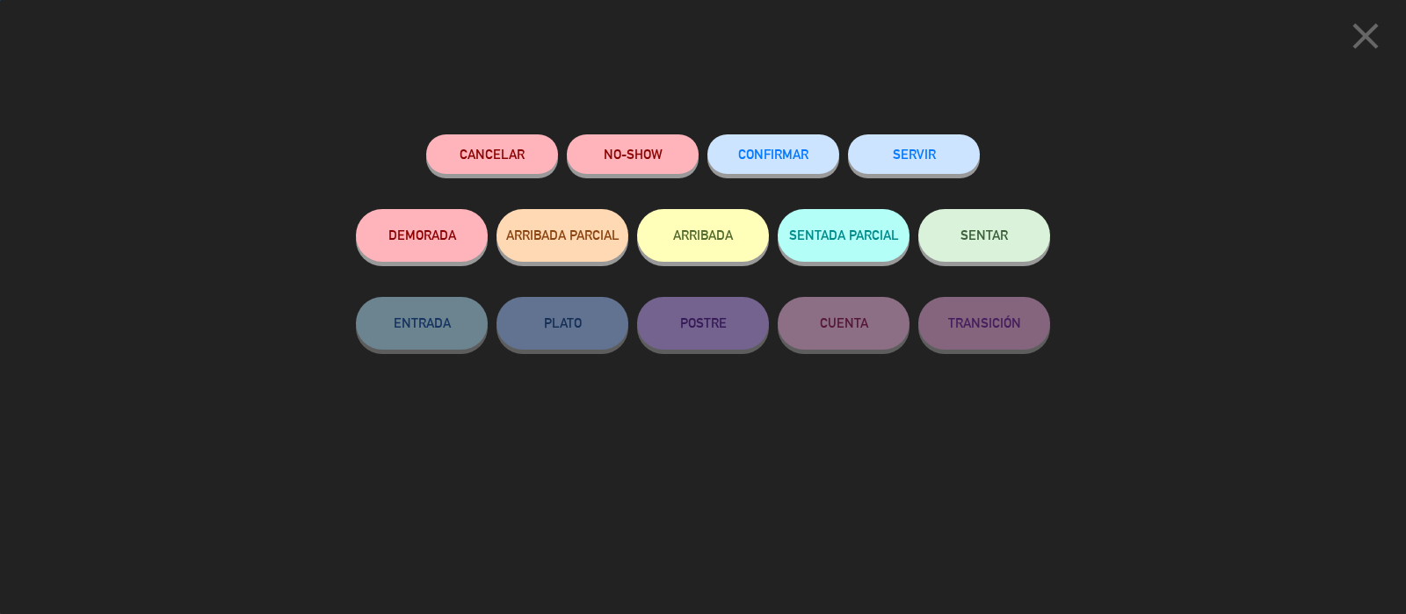
click at [1009, 257] on button "SENTAR" at bounding box center [984, 235] width 132 height 53
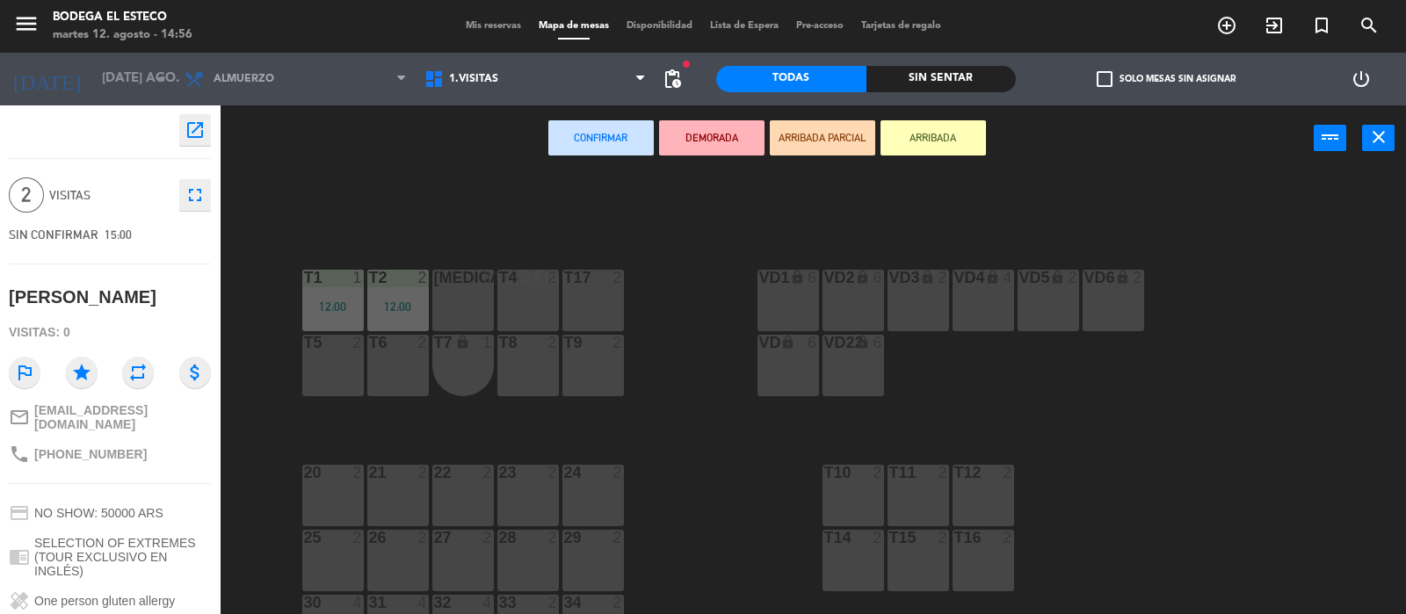
click at [479, 277] on div "2" at bounding box center [491, 278] width 29 height 16
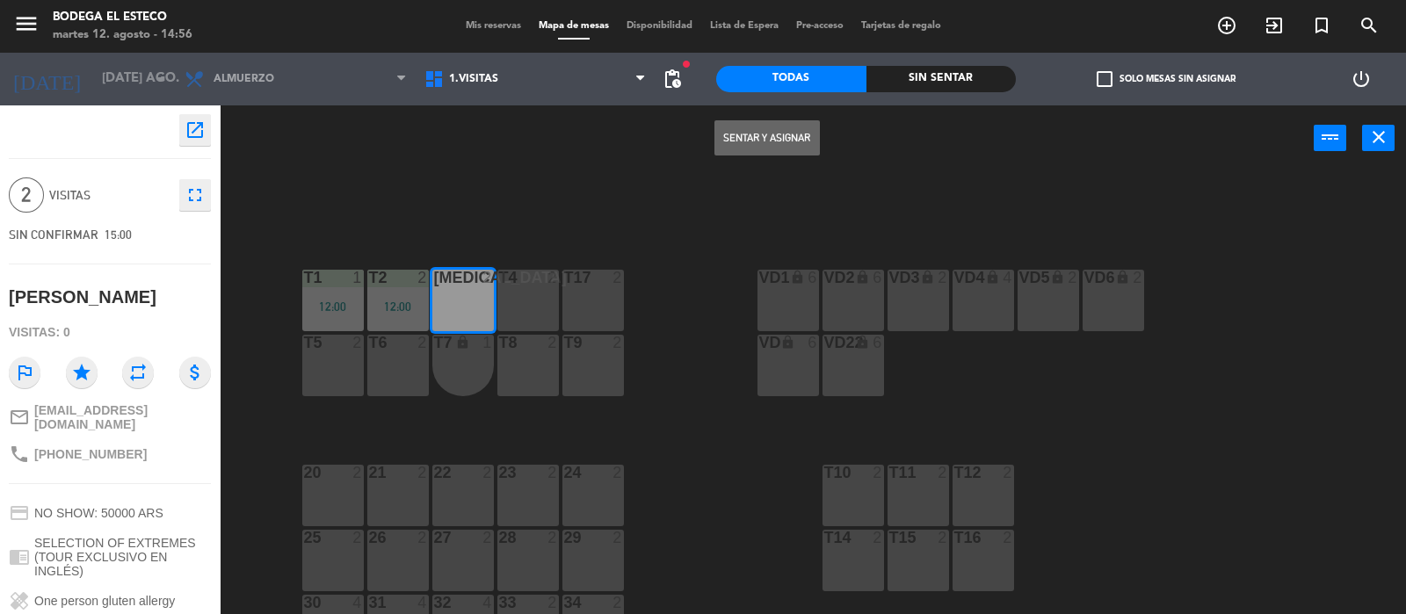
click at [770, 129] on button "Sentar y Asignar" at bounding box center [766, 137] width 105 height 35
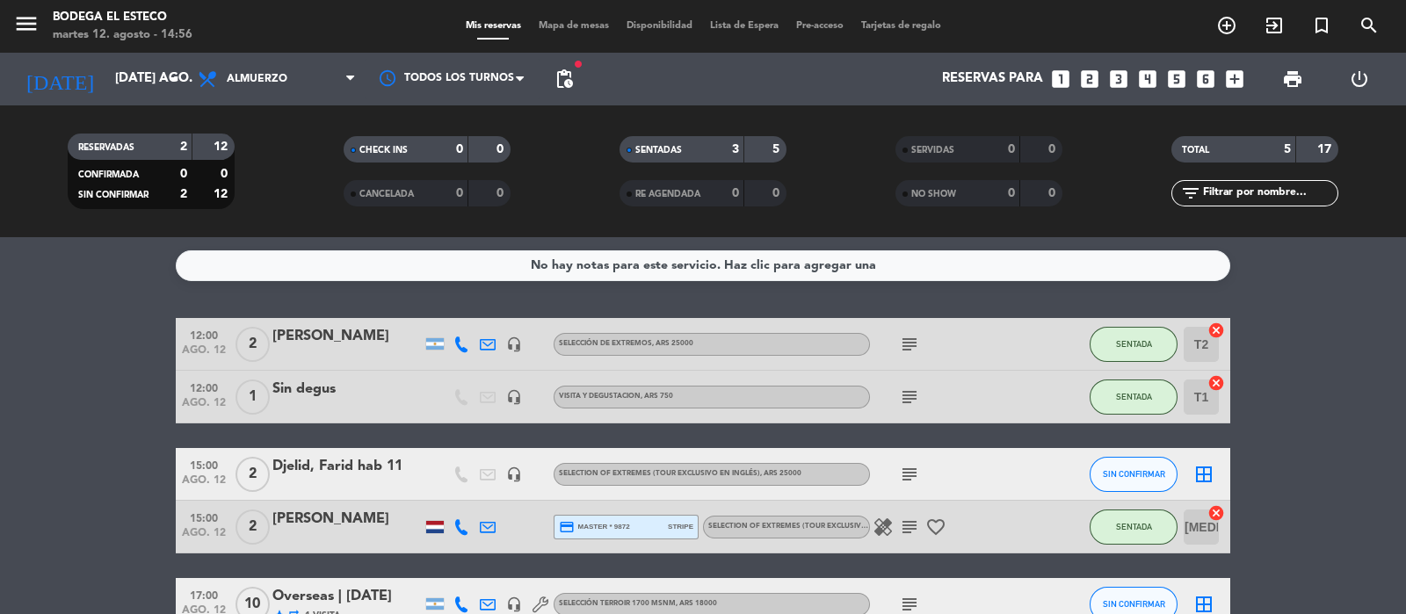
scroll to position [105, 0]
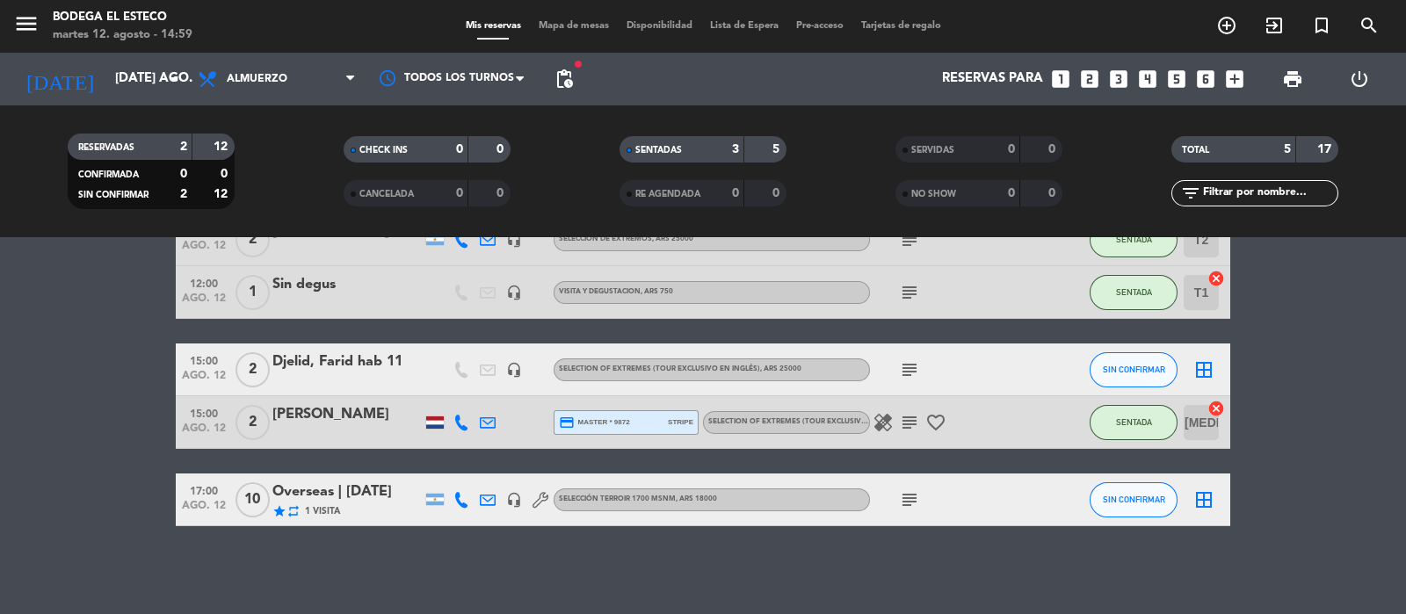
click at [901, 369] on icon "subject" at bounding box center [909, 369] width 21 height 21
click at [1092, 81] on icon "looks_two" at bounding box center [1089, 79] width 23 height 23
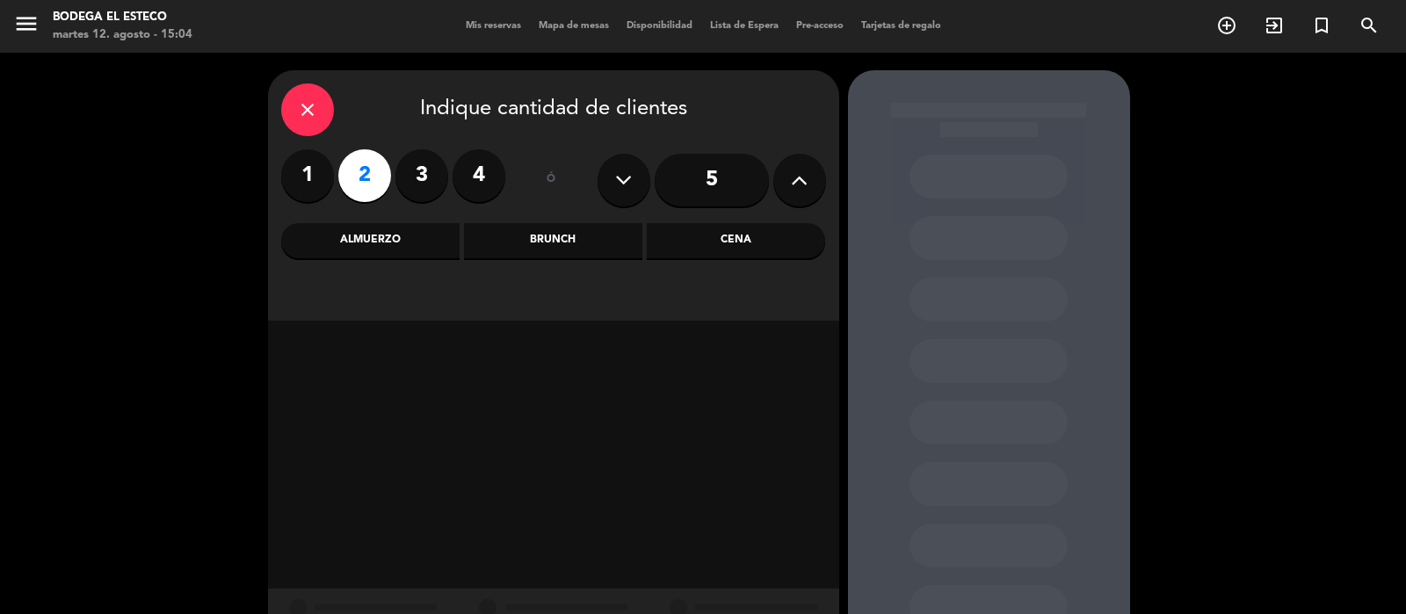
drag, startPoint x: 379, startPoint y: 240, endPoint x: 440, endPoint y: 264, distance: 66.2
click at [379, 239] on div "Almuerzo" at bounding box center [370, 240] width 178 height 35
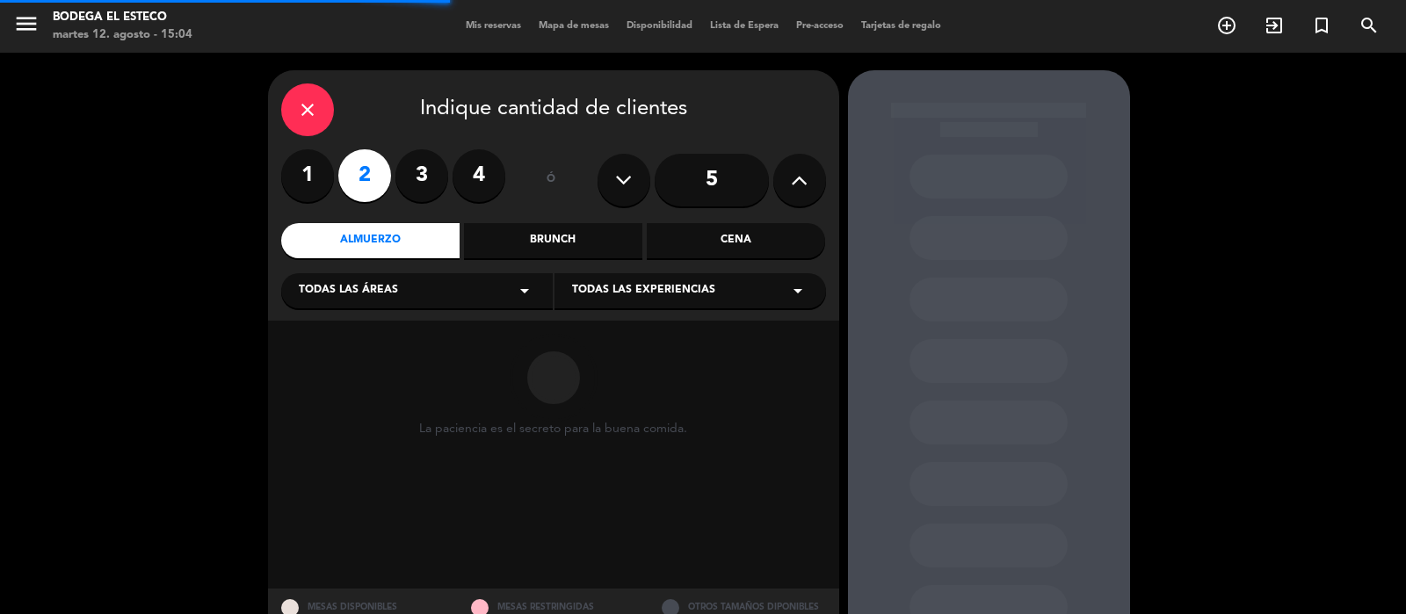
click at [510, 292] on div "Todas las áreas arrow_drop_down" at bounding box center [416, 290] width 271 height 35
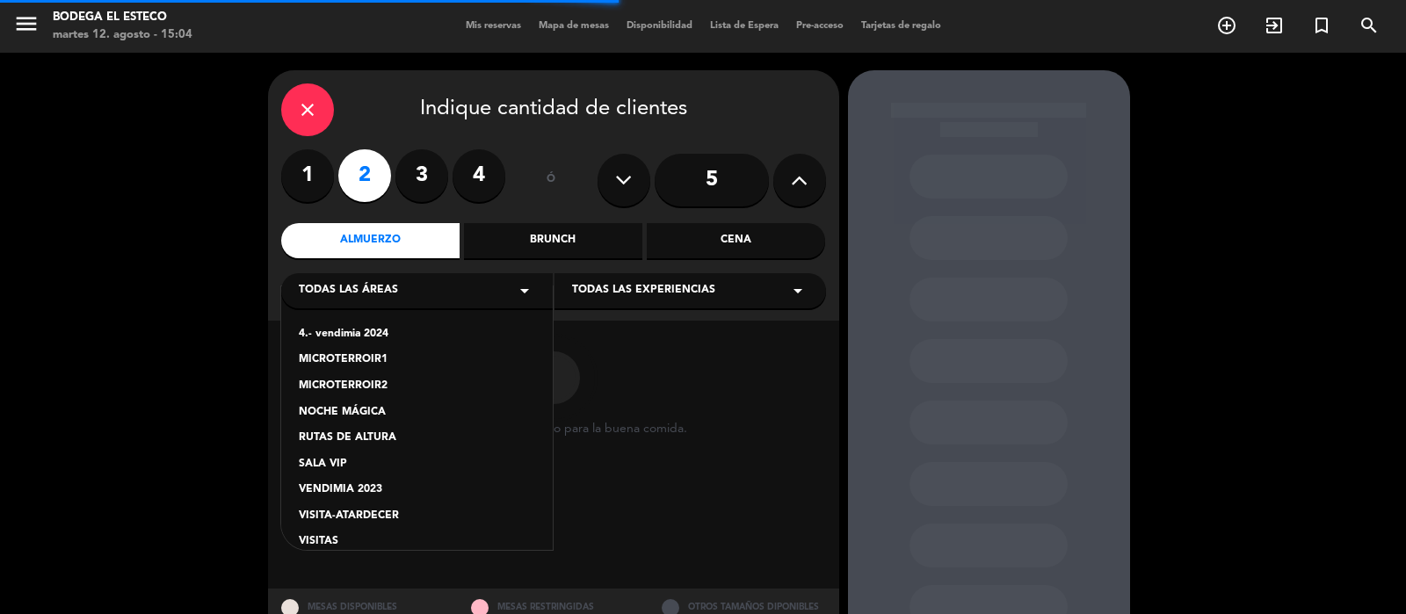
click at [333, 540] on div "VISITAS" at bounding box center [417, 542] width 236 height 18
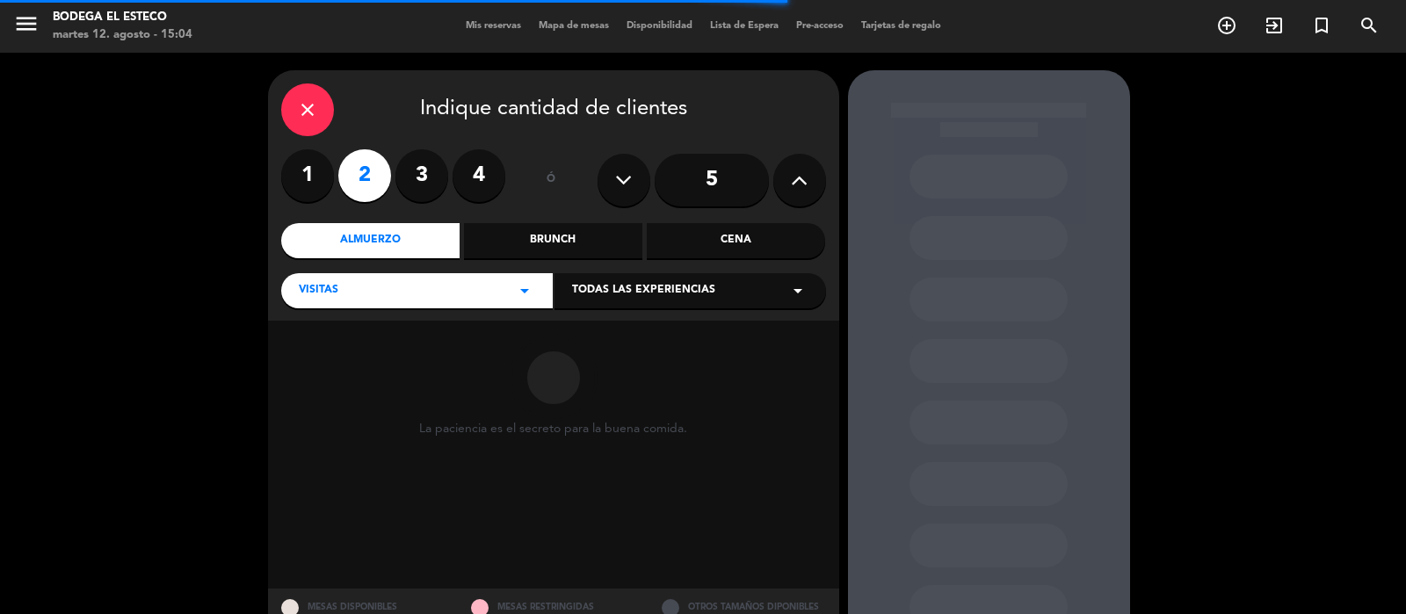
click at [676, 284] on span "Todas las experiencias" at bounding box center [643, 291] width 143 height 18
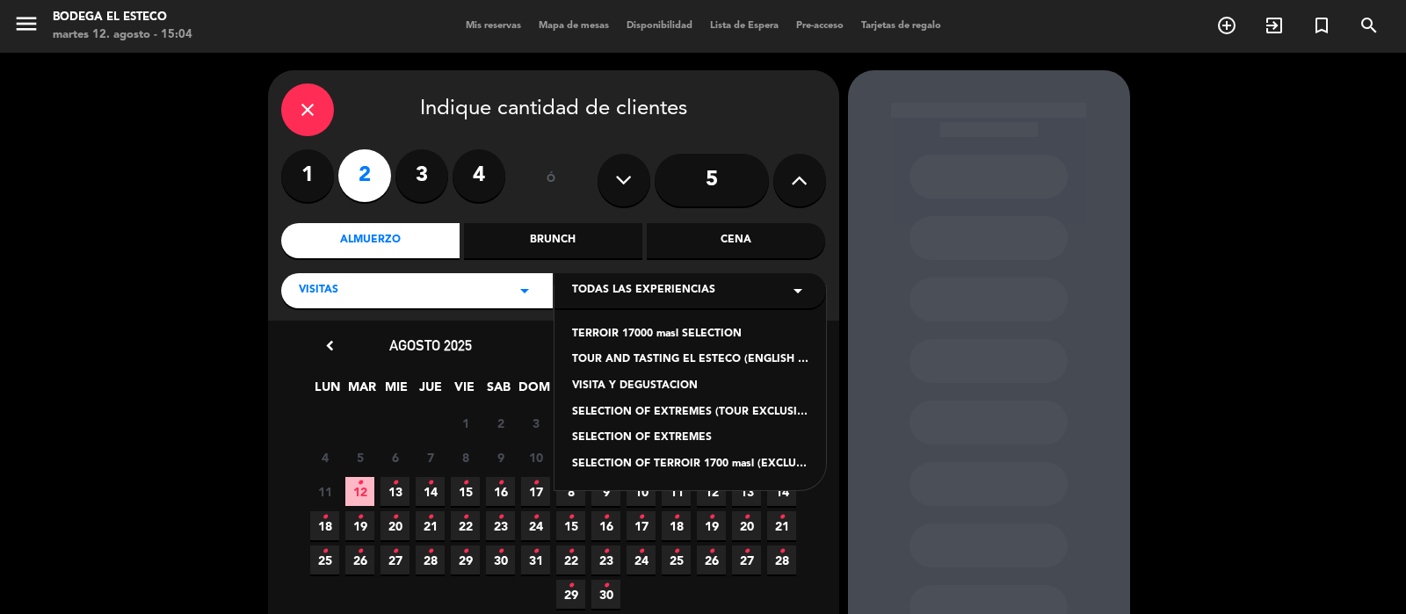
click at [725, 407] on div "SELECTION OF EXTREMES (TOUR EXCLUSIVO EN INGLÉS)" at bounding box center [690, 413] width 236 height 18
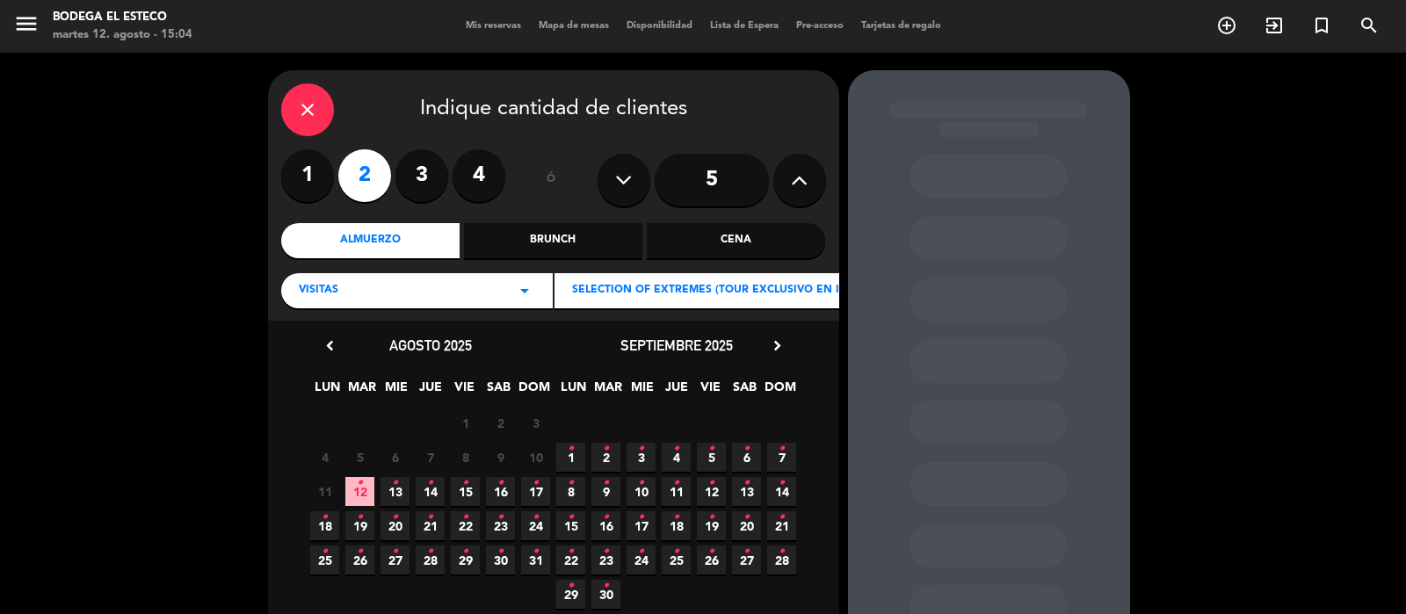
drag, startPoint x: 371, startPoint y: 489, endPoint x: 362, endPoint y: 495, distance: 10.2
click at [366, 492] on span "12 •" at bounding box center [359, 491] width 29 height 29
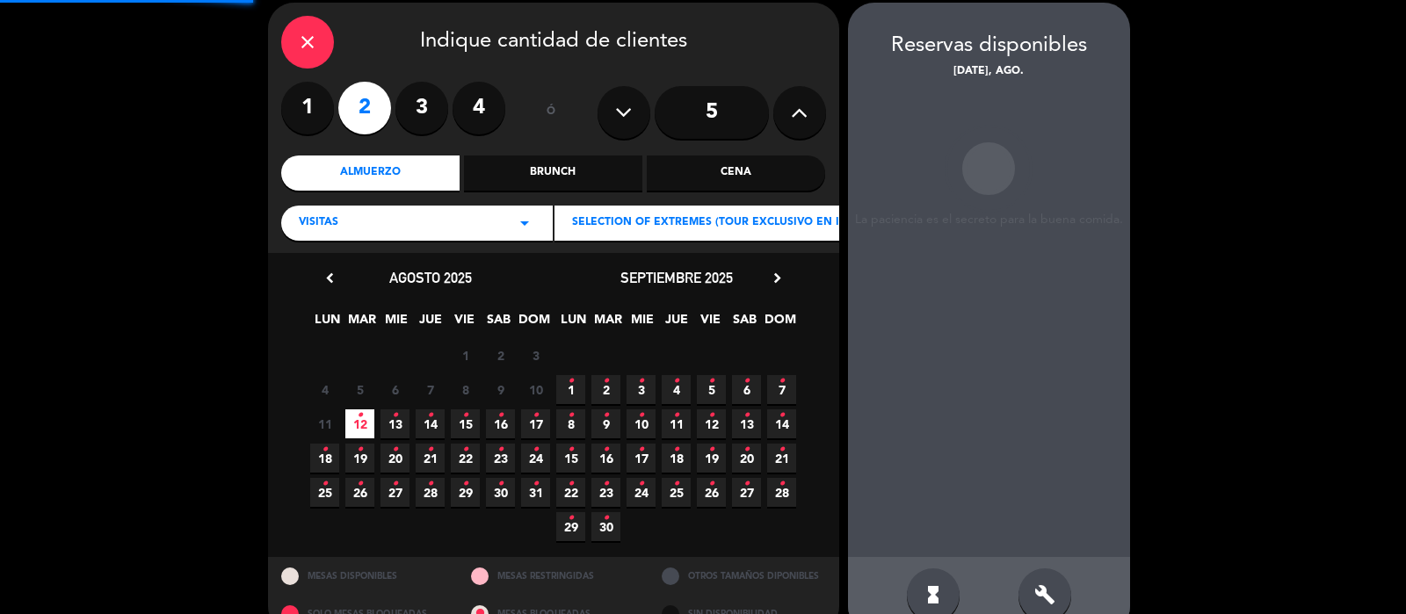
scroll to position [70, 0]
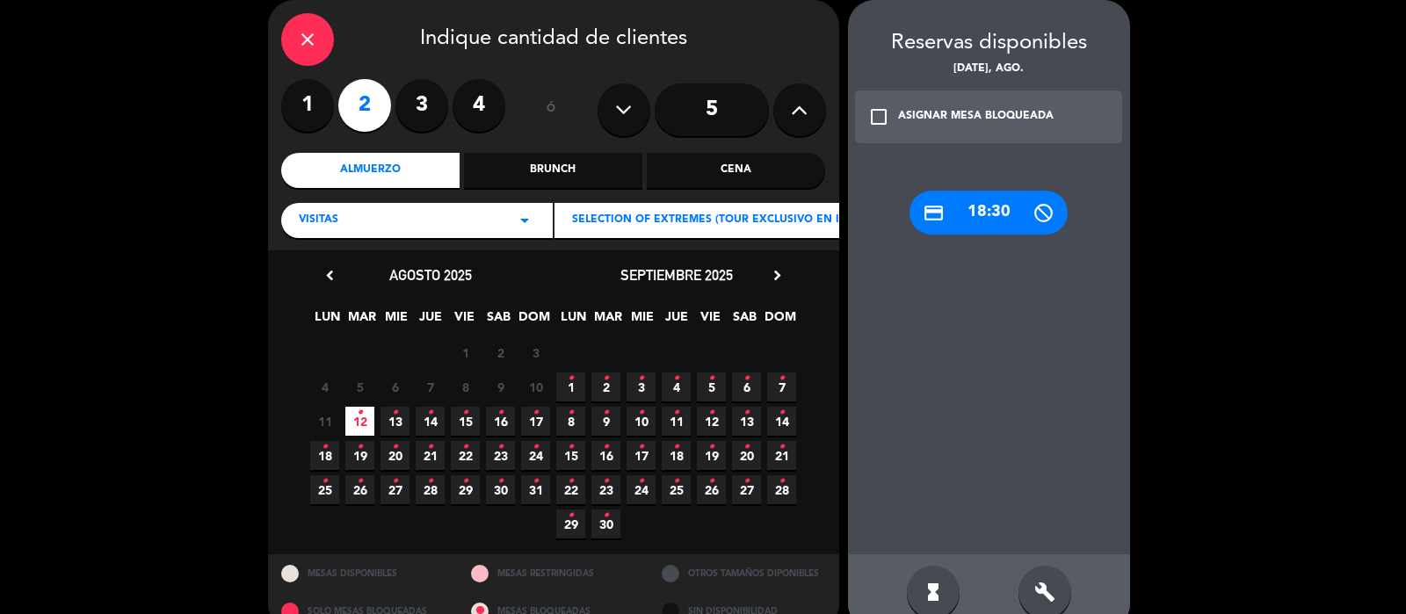
click at [982, 213] on div "credit_card 18:30" at bounding box center [988, 213] width 158 height 44
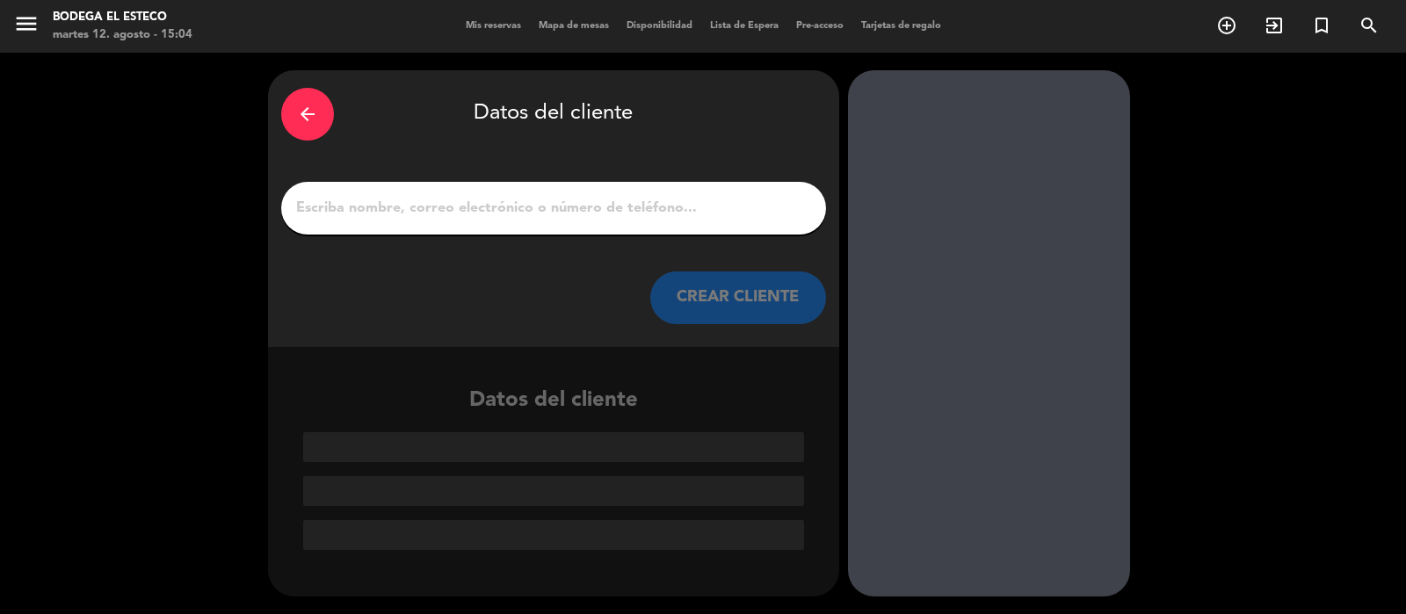
click at [478, 208] on input "1" at bounding box center [553, 208] width 518 height 25
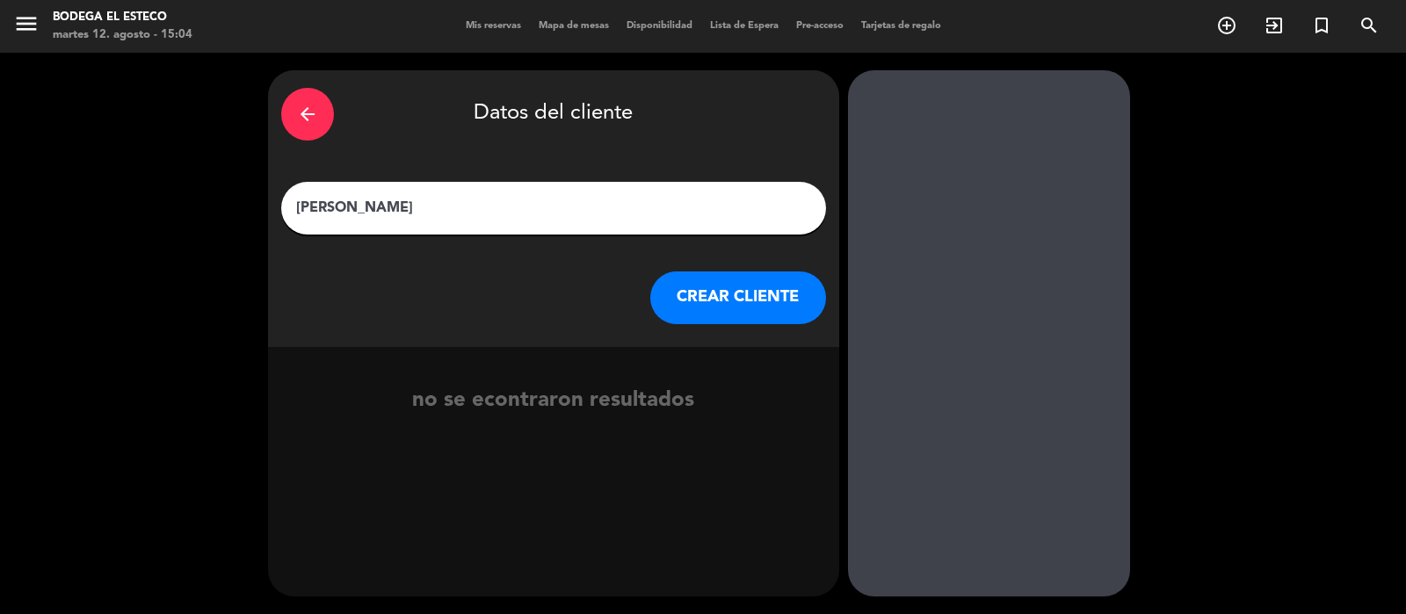
type input "[PERSON_NAME]"
click at [724, 314] on button "CREAR CLIENTE" at bounding box center [738, 297] width 176 height 53
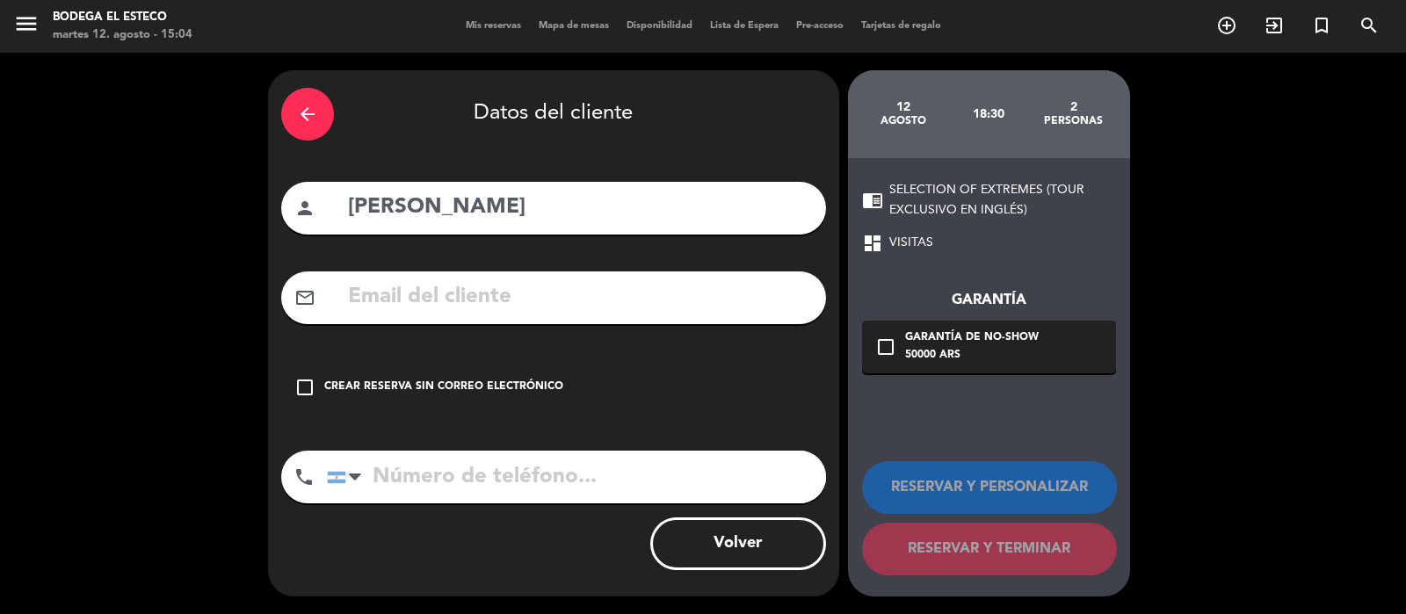
click at [442, 301] on input "text" at bounding box center [579, 297] width 466 height 36
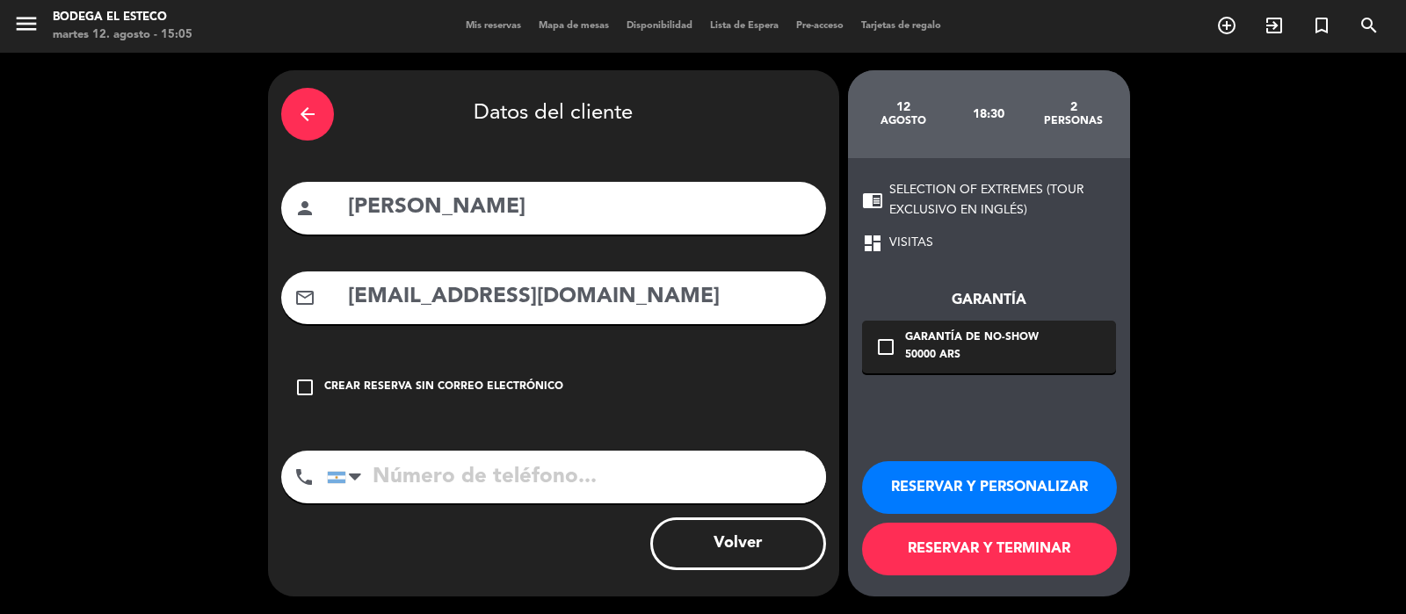
type input "[EMAIL_ADDRESS][DOMAIN_NAME]"
click at [470, 494] on input "tel" at bounding box center [576, 477] width 499 height 53
type input "1167514828"
click at [965, 481] on button "RESERVAR Y PERSONALIZAR" at bounding box center [989, 487] width 255 height 53
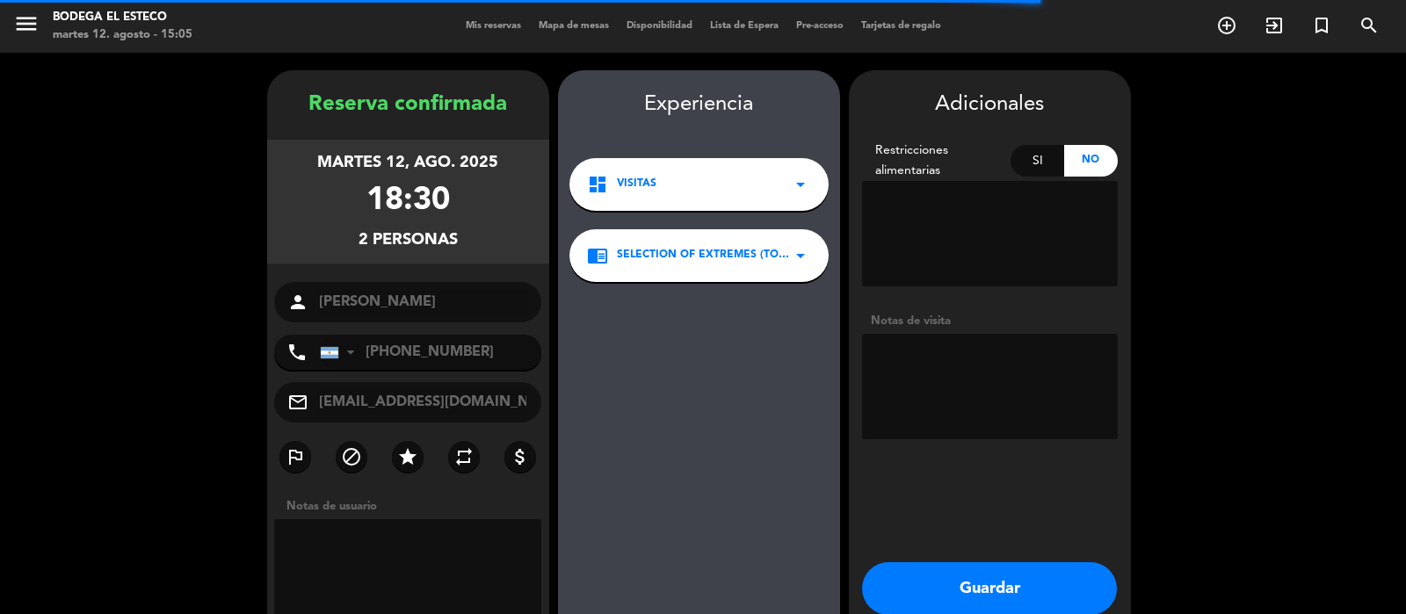
scroll to position [70, 0]
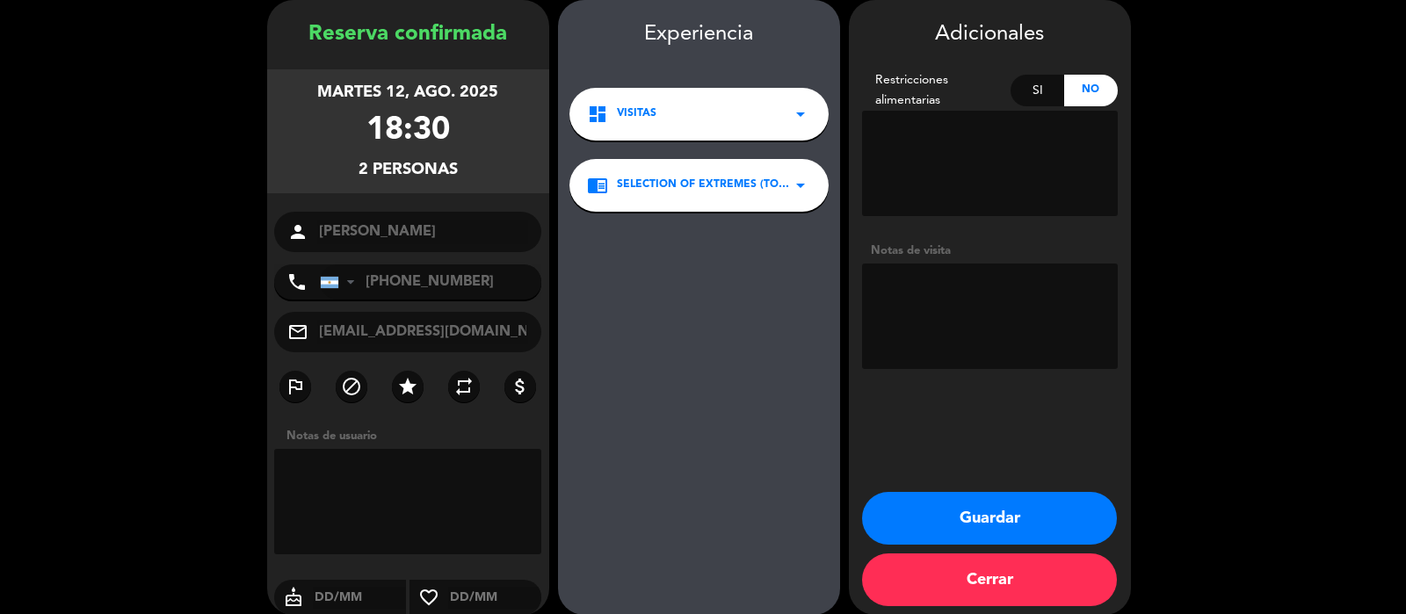
click at [954, 314] on textarea at bounding box center [990, 316] width 256 height 105
type textarea "pagado 15 hs"
click at [1009, 507] on button "Guardar" at bounding box center [989, 518] width 255 height 53
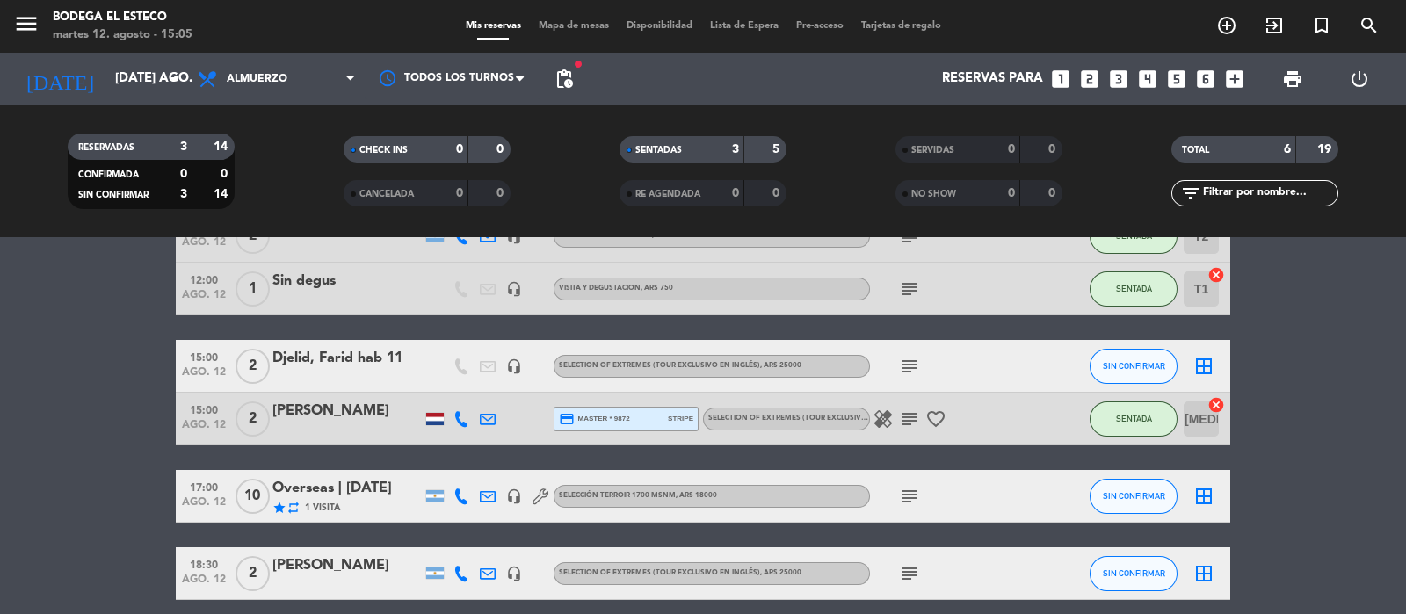
scroll to position [181, 0]
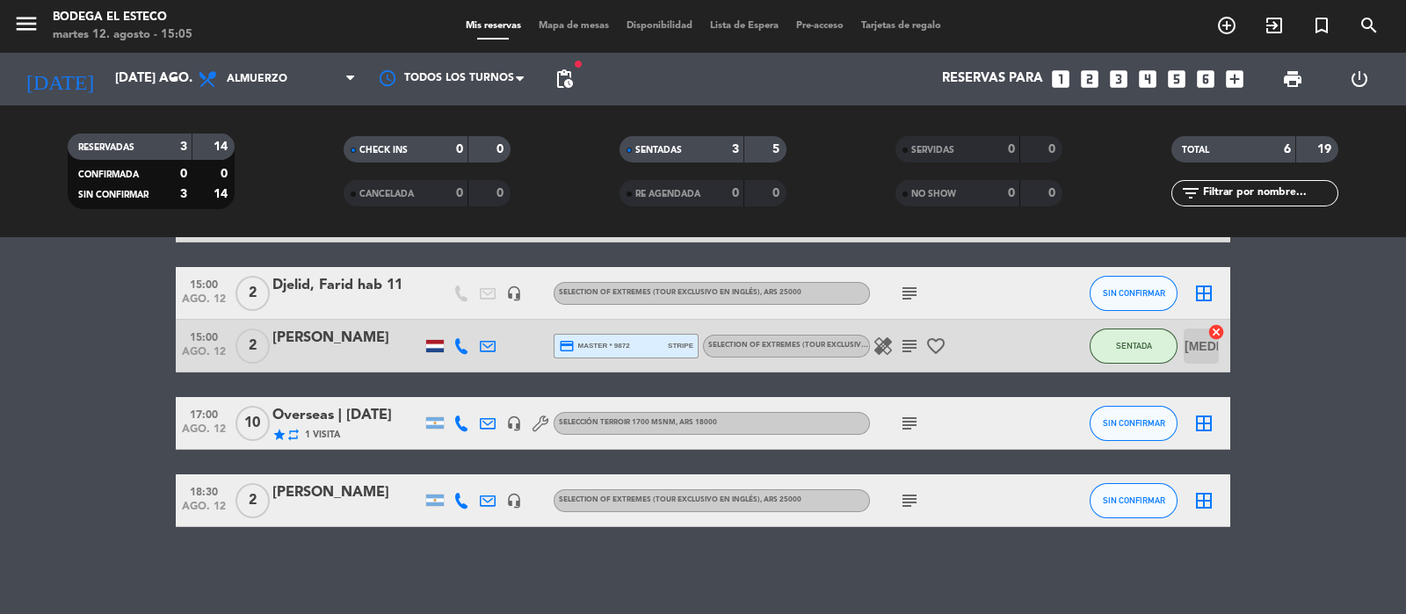
click at [387, 490] on div "[PERSON_NAME]" at bounding box center [346, 492] width 149 height 23
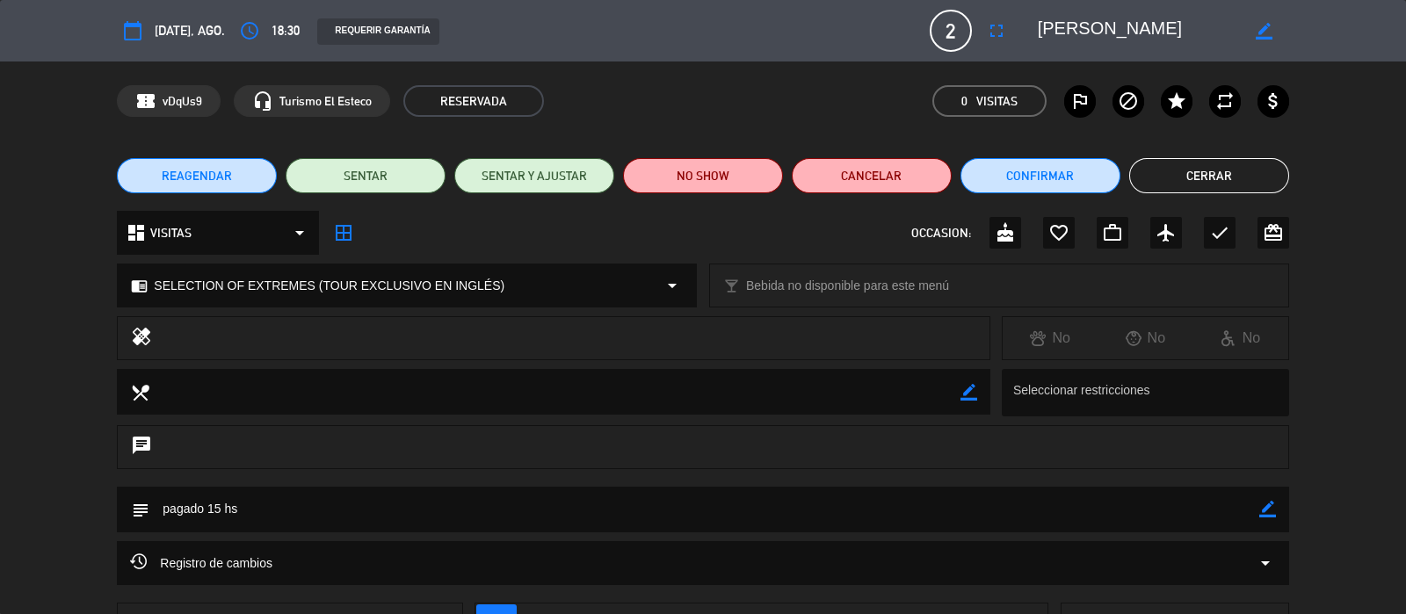
click at [1268, 26] on icon "border_color" at bounding box center [1263, 31] width 17 height 17
click at [1039, 27] on textarea at bounding box center [1138, 31] width 201 height 32
drag, startPoint x: 1175, startPoint y: 108, endPoint x: 1175, endPoint y: 124, distance: 15.8
click at [1175, 120] on div "confirmation_number vDqUs9 headset_mic Turismo El Esteco RESERVADA 0 Visitas ou…" at bounding box center [703, 100] width 1406 height 79
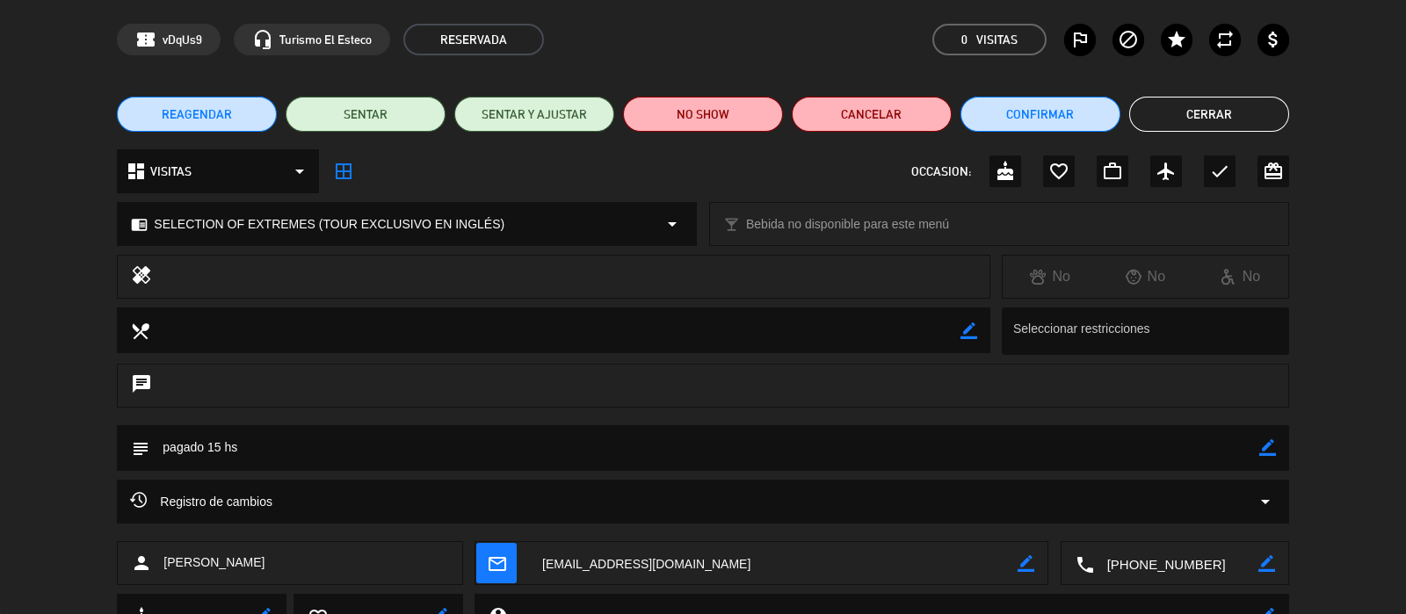
scroll to position [0, 0]
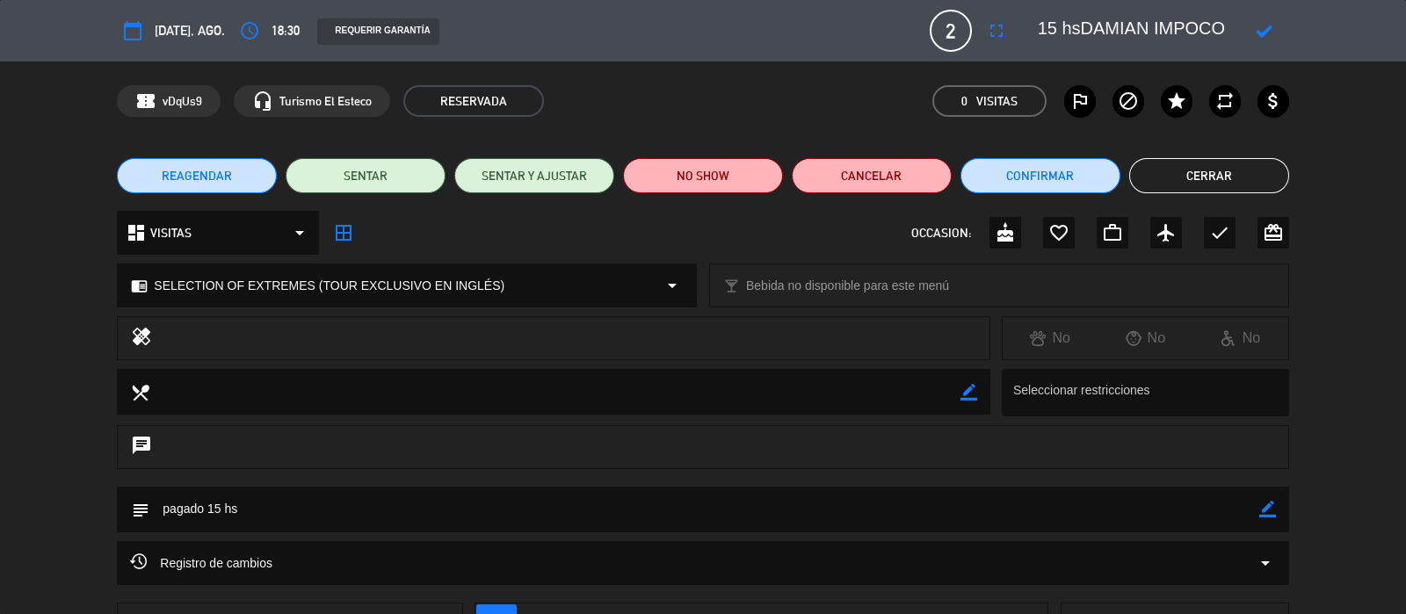
click at [1081, 33] on textarea at bounding box center [1138, 31] width 201 height 32
type textarea "15 hs [PERSON_NAME]"
click at [1267, 23] on icon at bounding box center [1263, 31] width 17 height 17
drag, startPoint x: 1218, startPoint y: 174, endPoint x: 1230, endPoint y: 191, distance: 20.7
click at [1219, 174] on button "Cerrar" at bounding box center [1209, 175] width 160 height 35
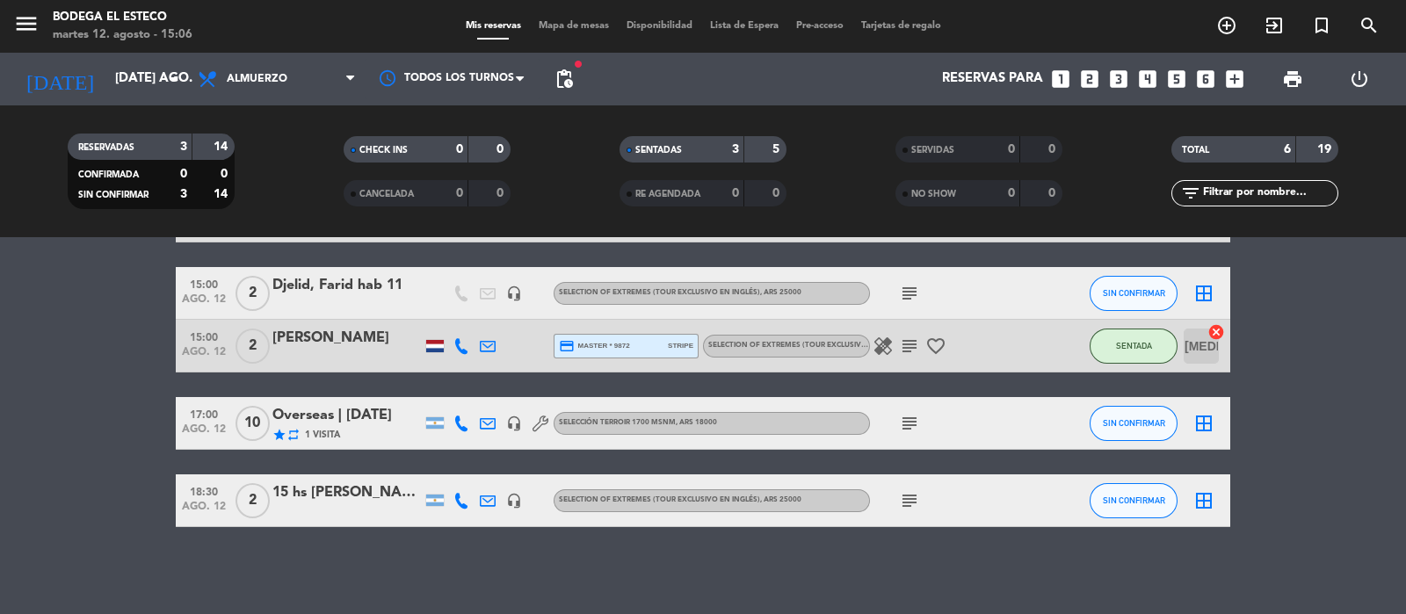
click at [1204, 498] on icon "border_all" at bounding box center [1203, 500] width 21 height 21
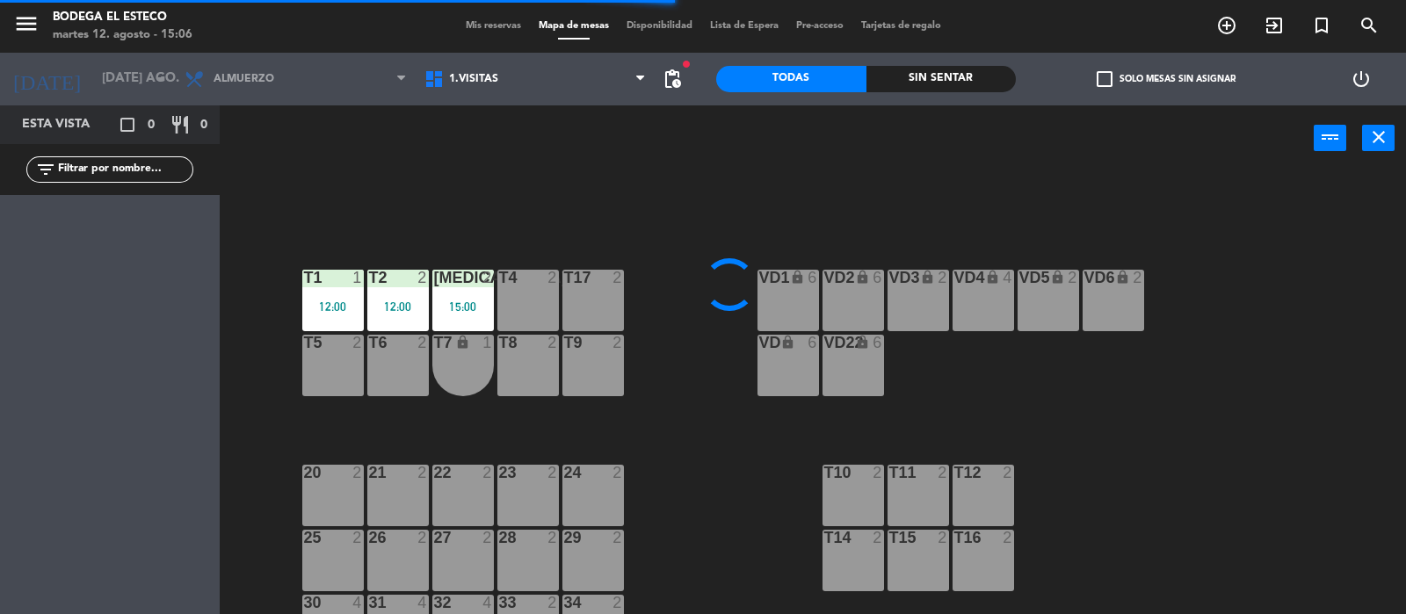
click at [553, 330] on div "T4 2" at bounding box center [527, 300] width 61 height 61
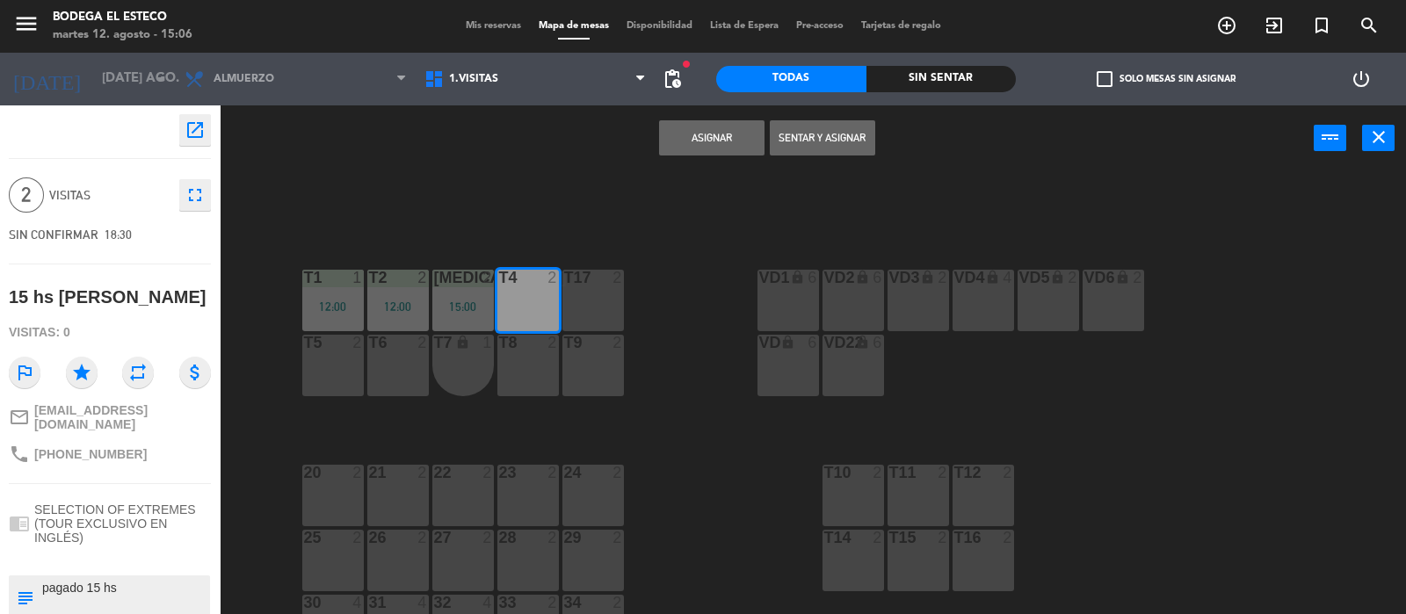
click at [837, 140] on button "Sentar y Asignar" at bounding box center [822, 137] width 105 height 35
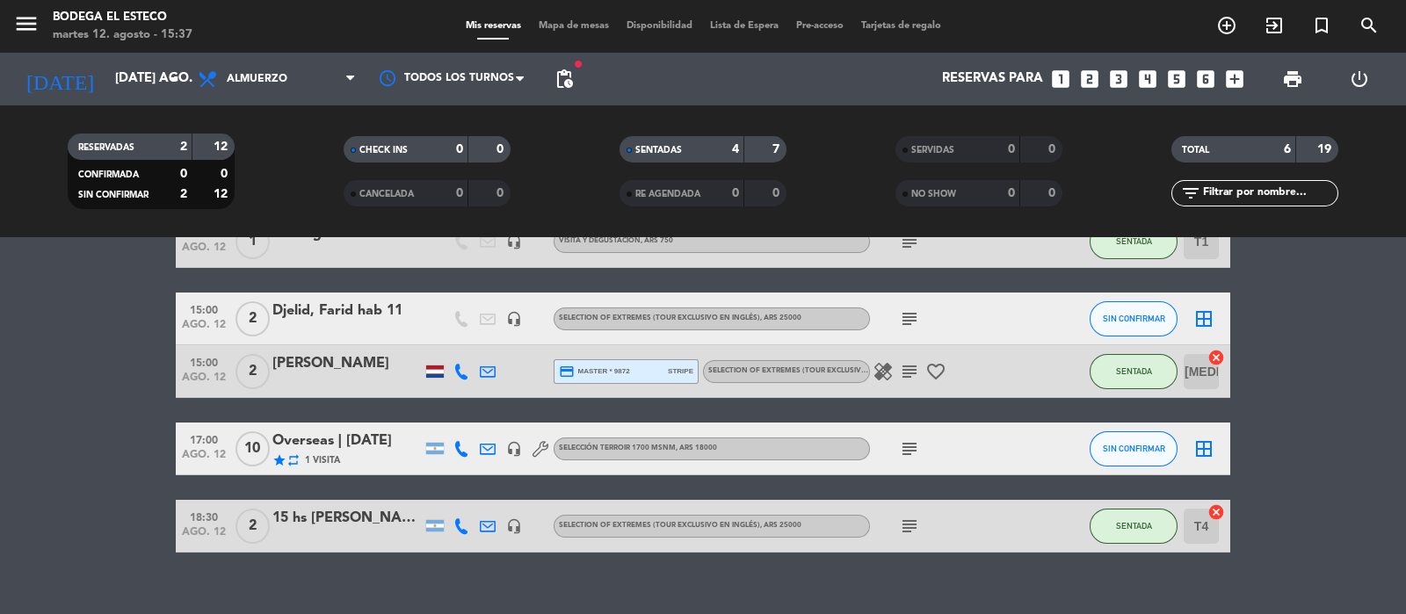
scroll to position [181, 0]
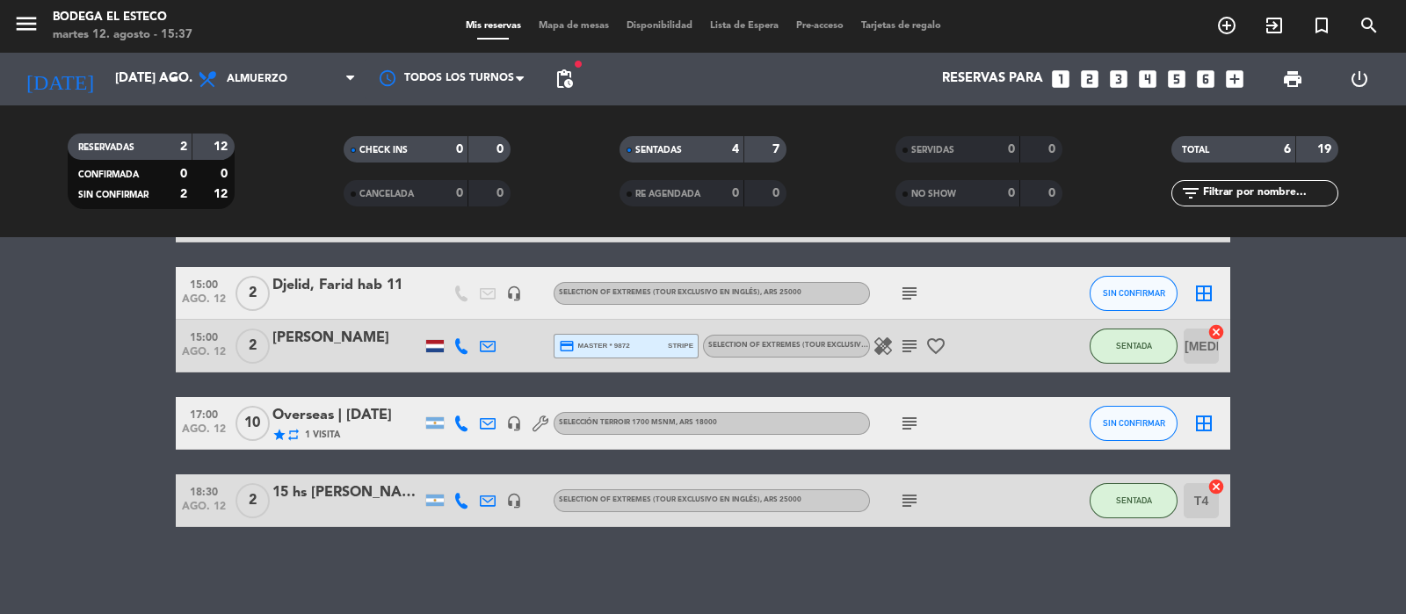
click at [885, 340] on icon "healing" at bounding box center [882, 346] width 21 height 21
click at [886, 340] on icon "healing" at bounding box center [882, 346] width 21 height 21
